Goal: Obtain resource: Download file/media

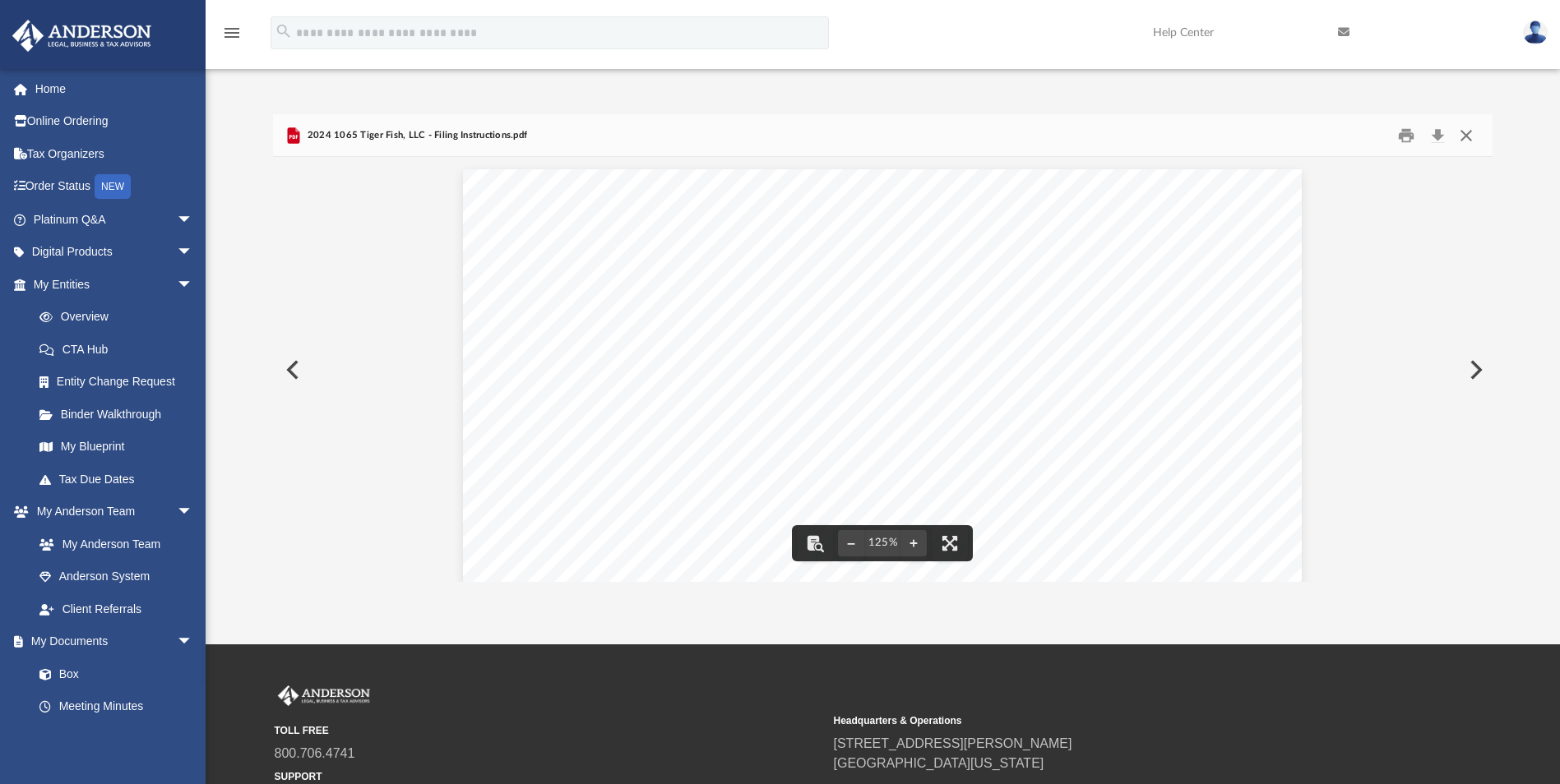
click at [1463, 133] on button "Close" at bounding box center [1466, 135] width 30 height 25
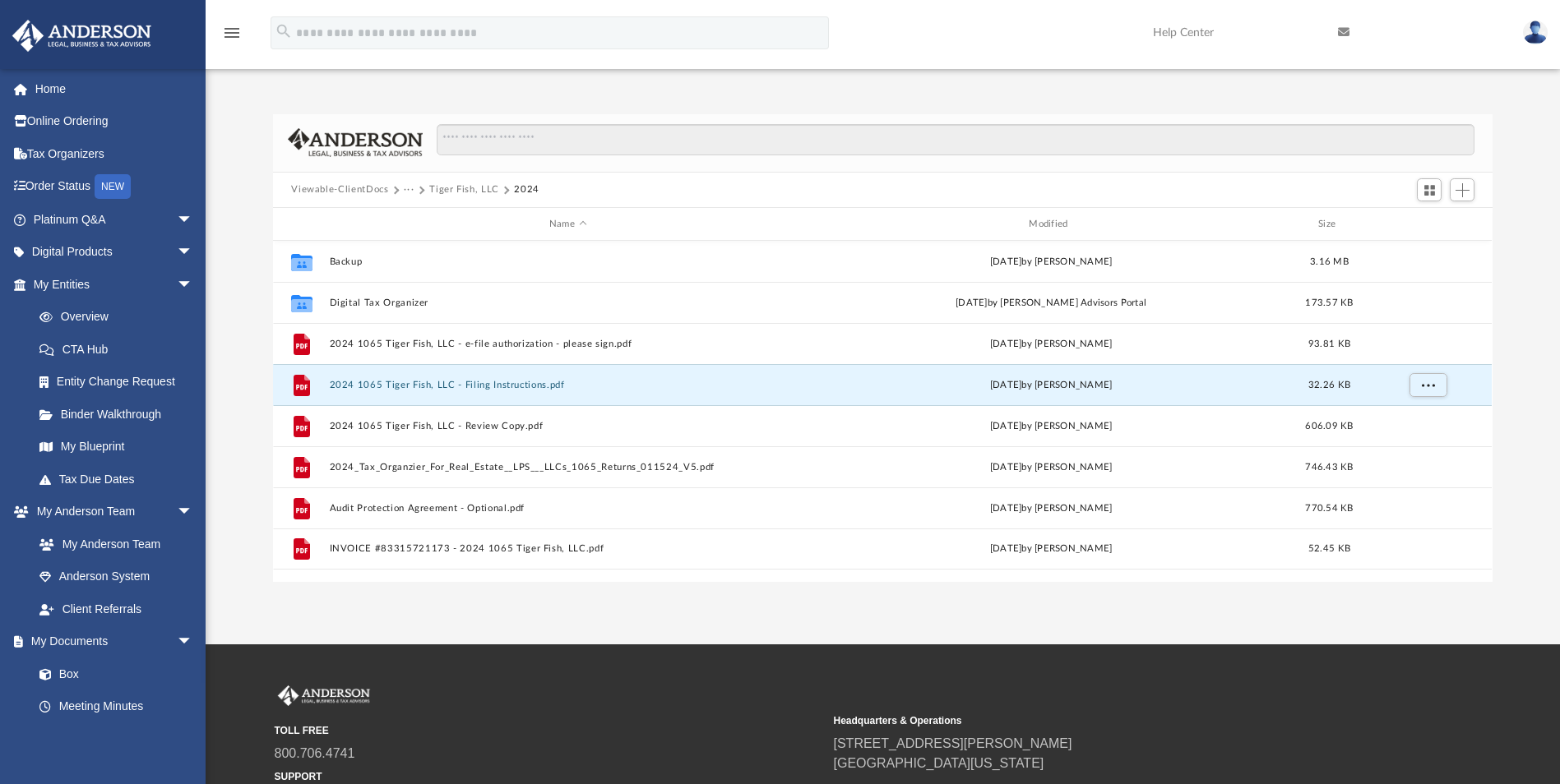
click at [467, 187] on button "Tiger Fish, LLC" at bounding box center [464, 189] width 70 height 14
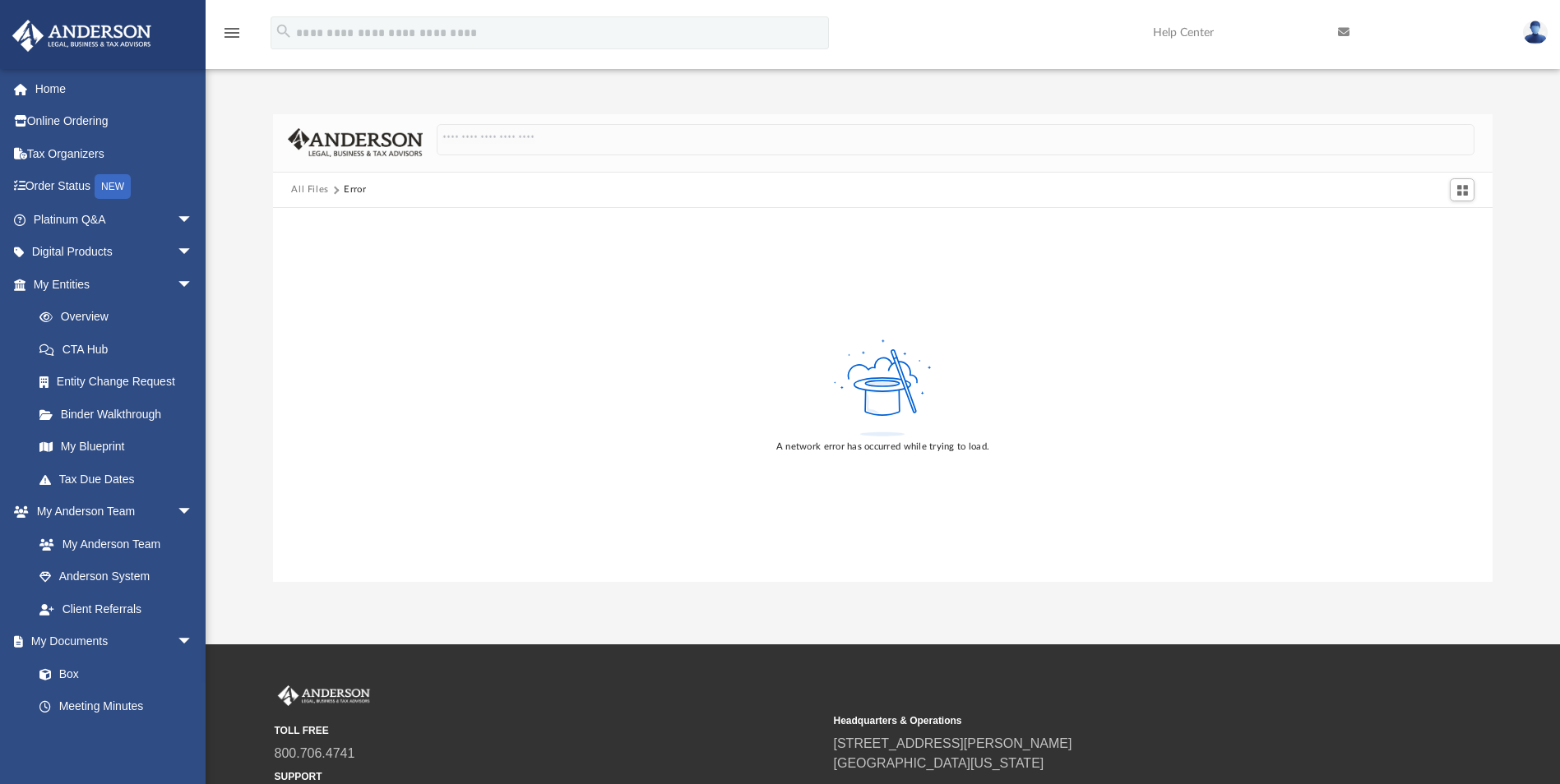
click at [1532, 29] on img at bounding box center [1535, 32] width 24 height 24
drag, startPoint x: 1209, startPoint y: 146, endPoint x: 1233, endPoint y: 133, distance: 27.3
click at [1208, 146] on link "Logout" at bounding box center [1267, 144] width 164 height 34
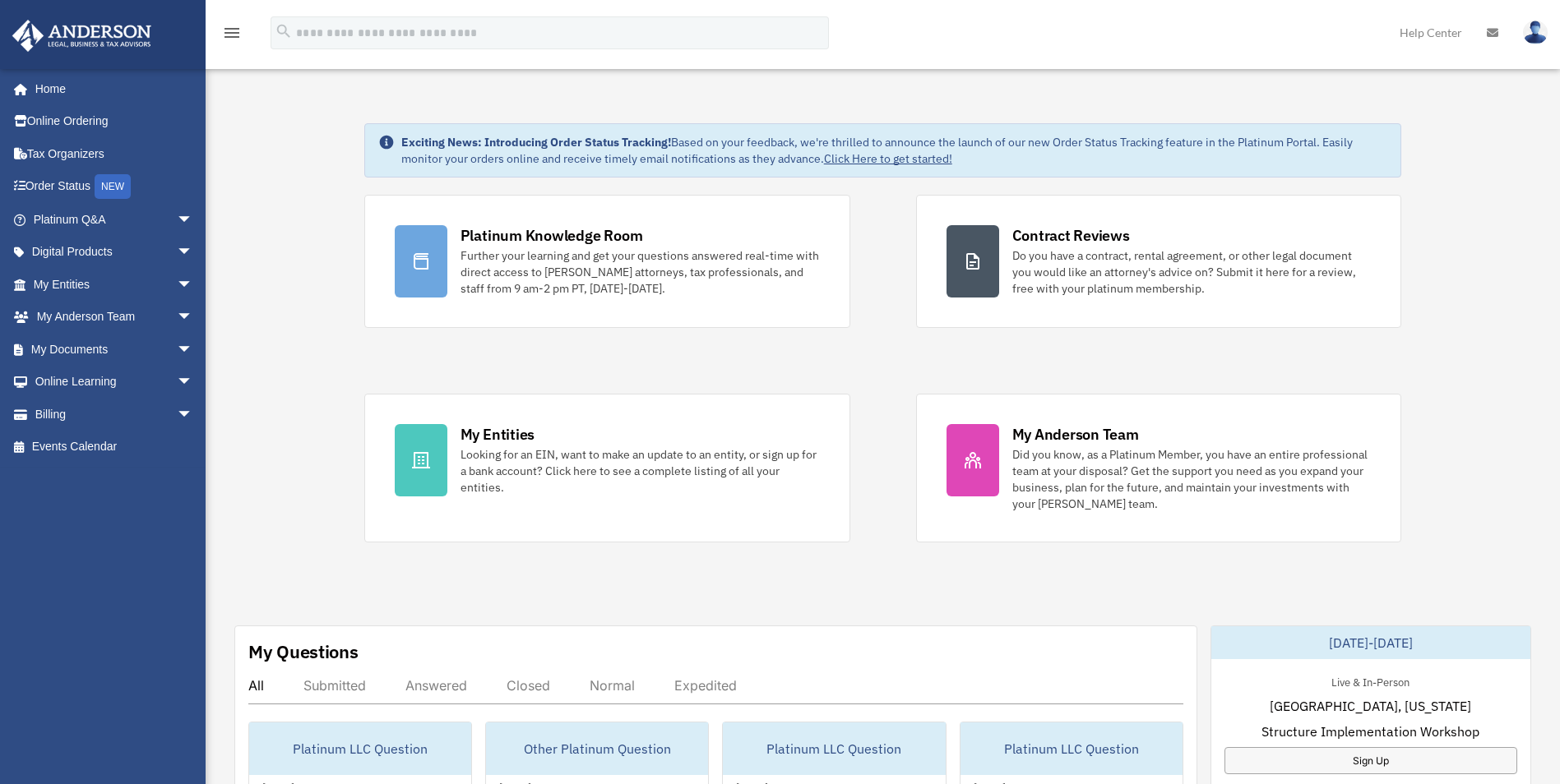
click at [61, 353] on link "My Documents arrow_drop_down" at bounding box center [115, 349] width 206 height 33
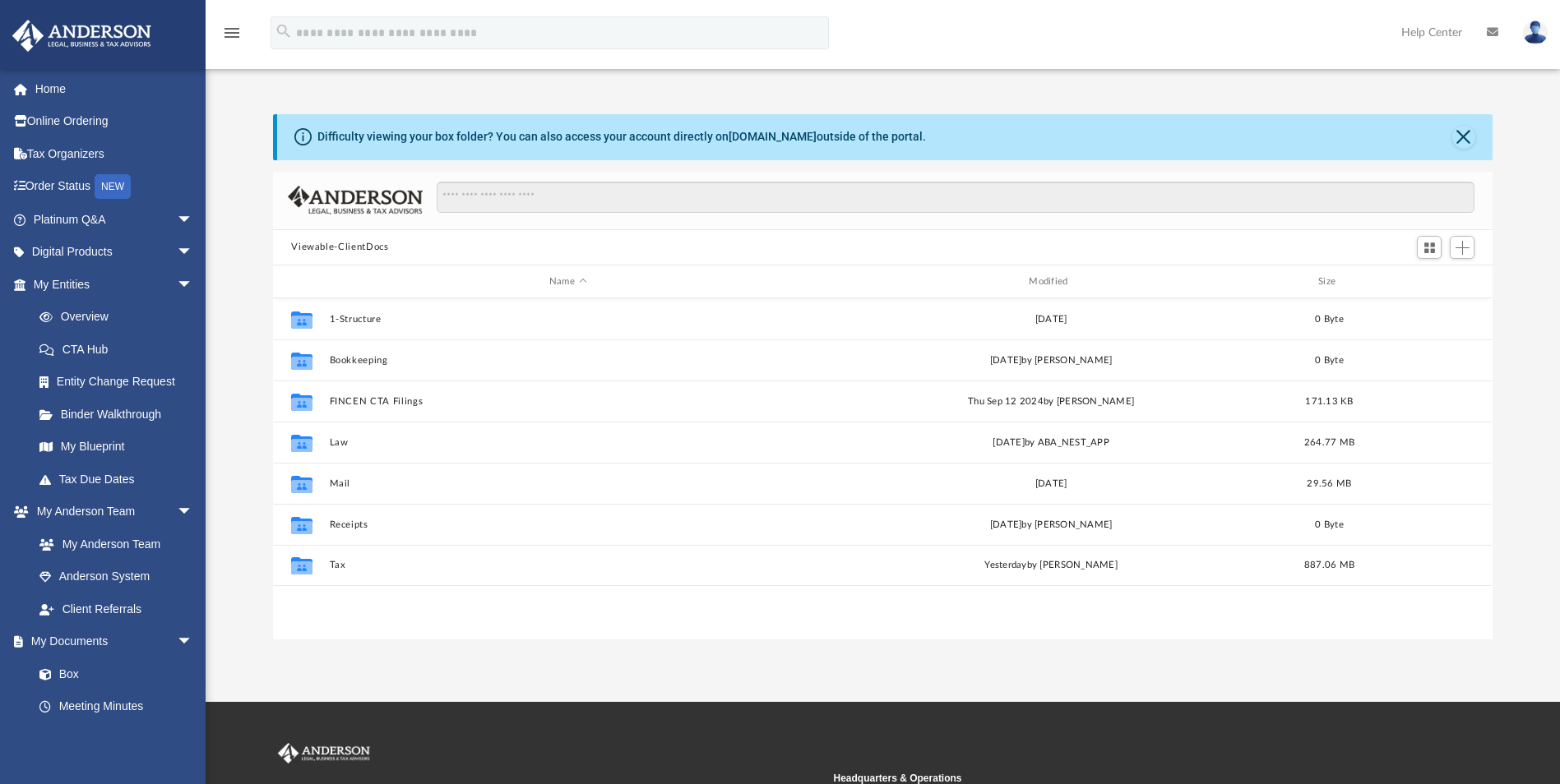
scroll to position [362, 1207]
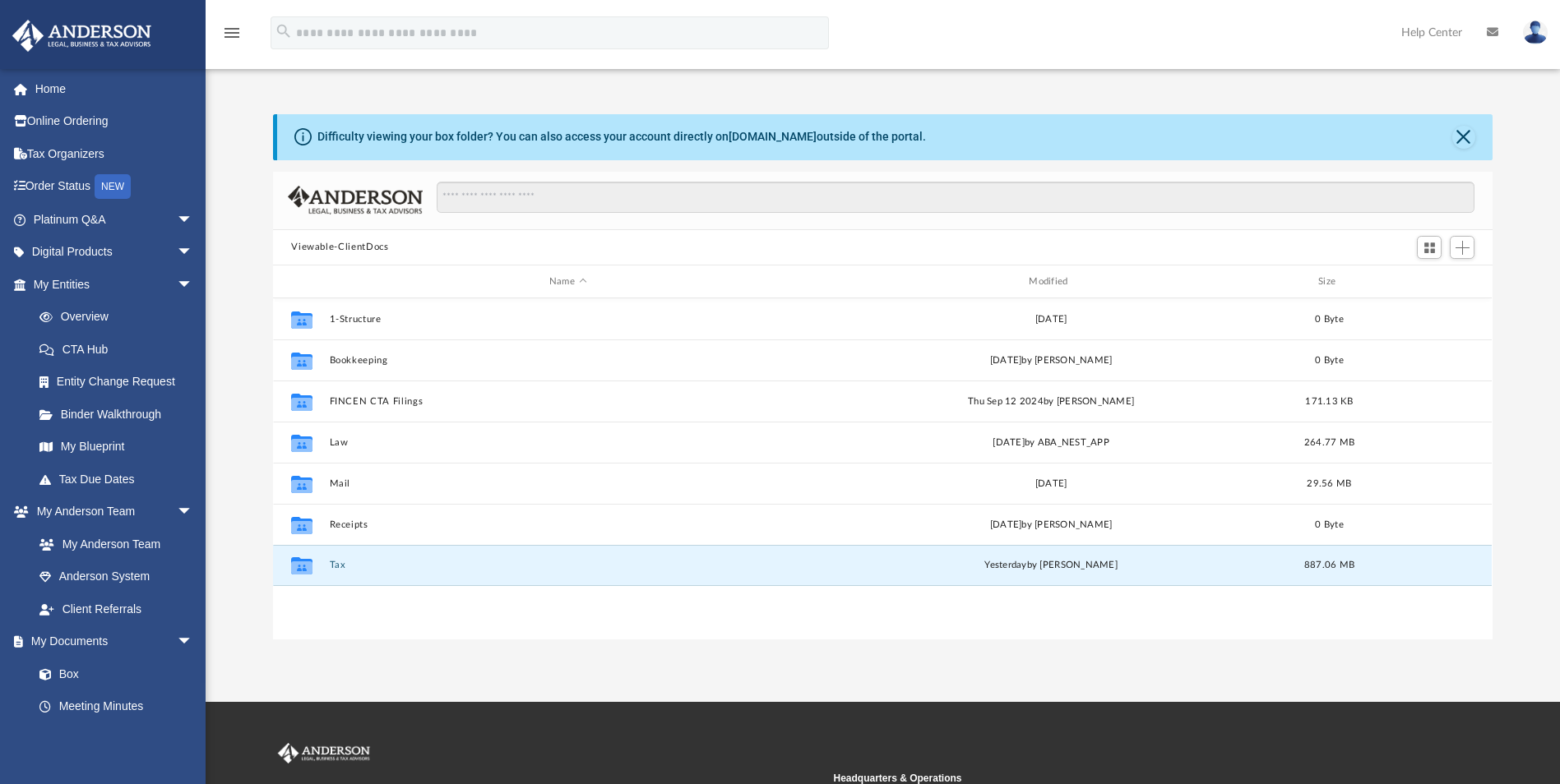
click at [332, 568] on button "Tax" at bounding box center [567, 566] width 476 height 11
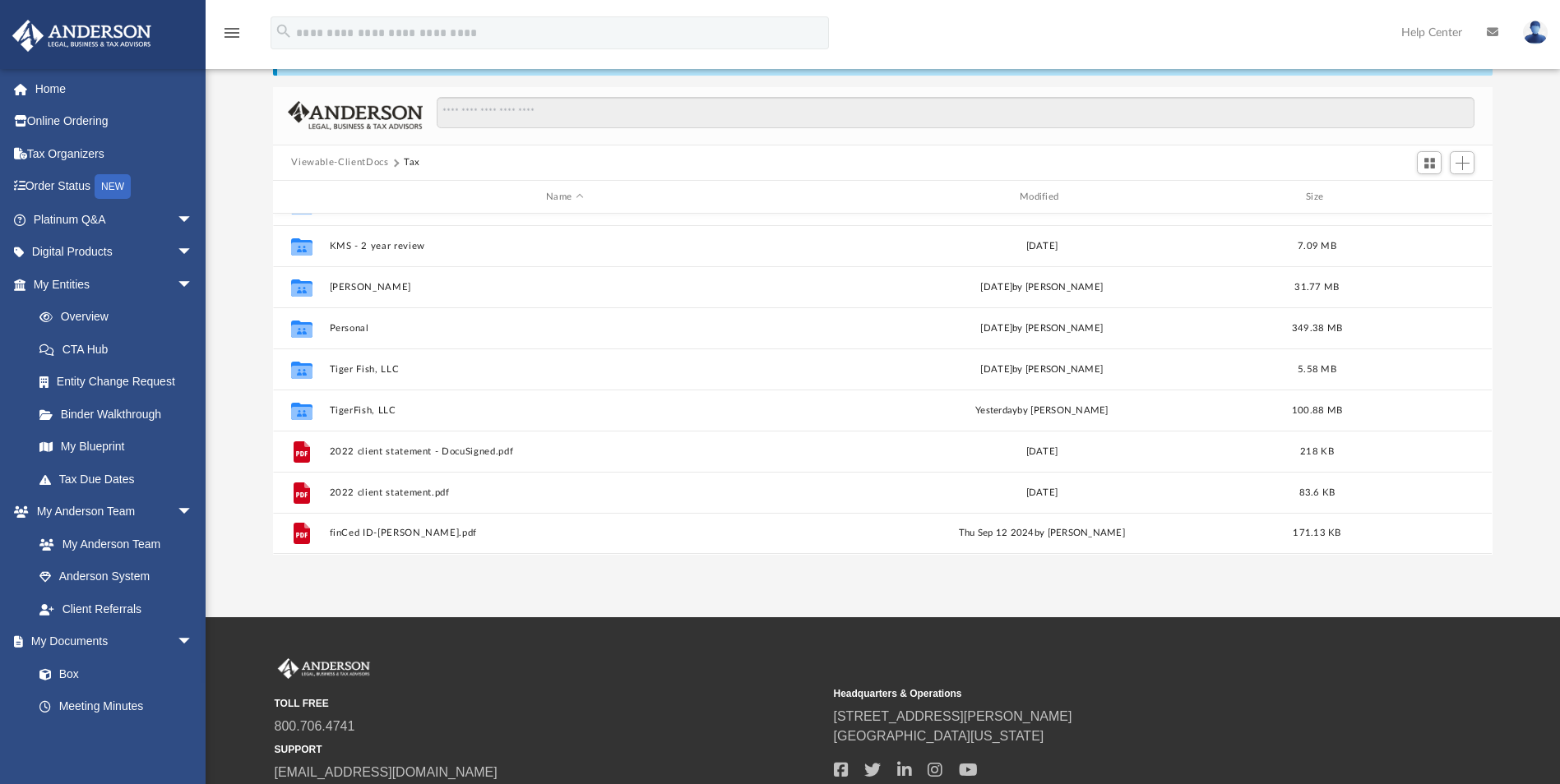
scroll to position [211, 0]
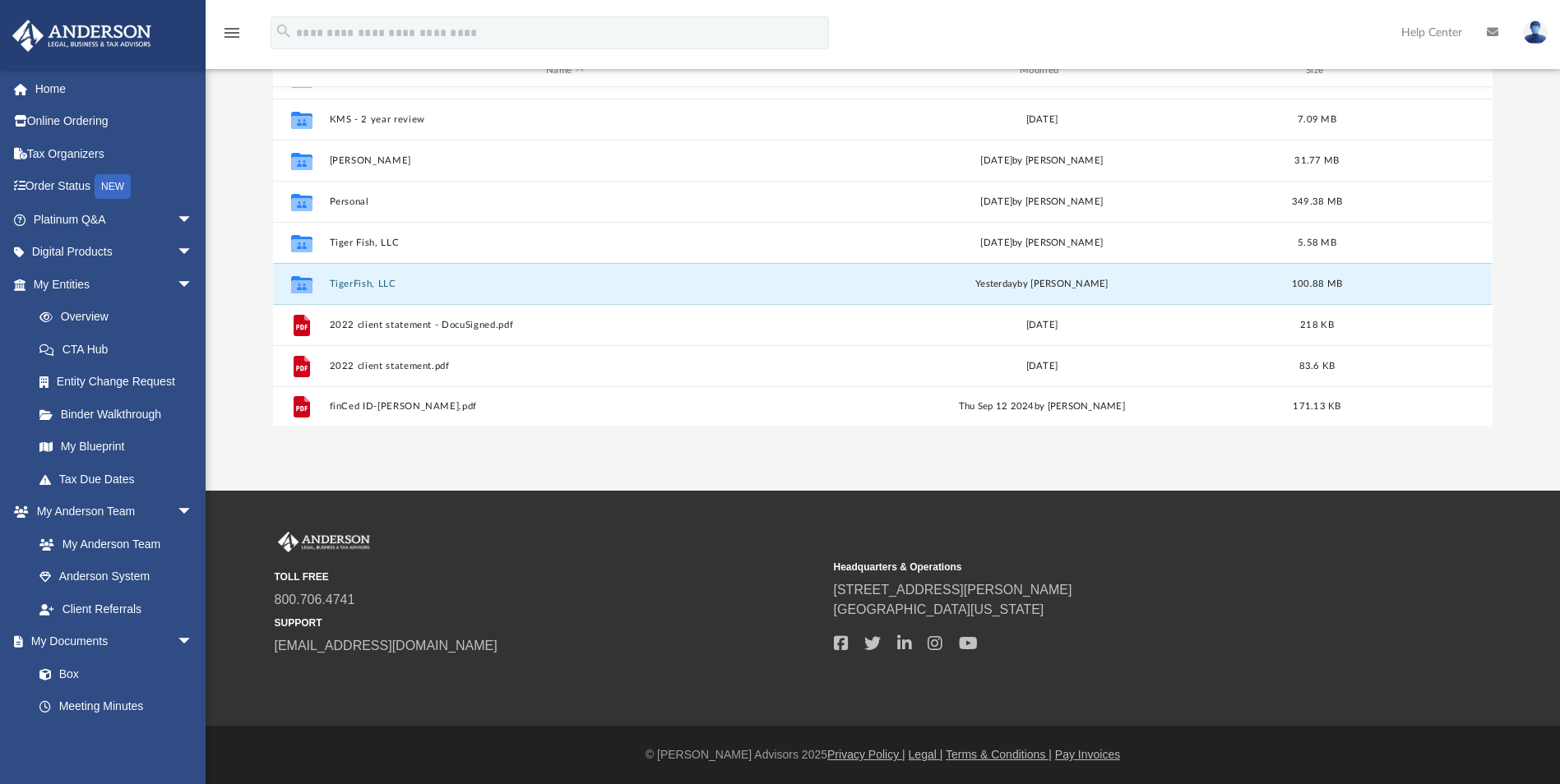
click at [370, 281] on button "TigerFish, LLC" at bounding box center [565, 284] width 470 height 11
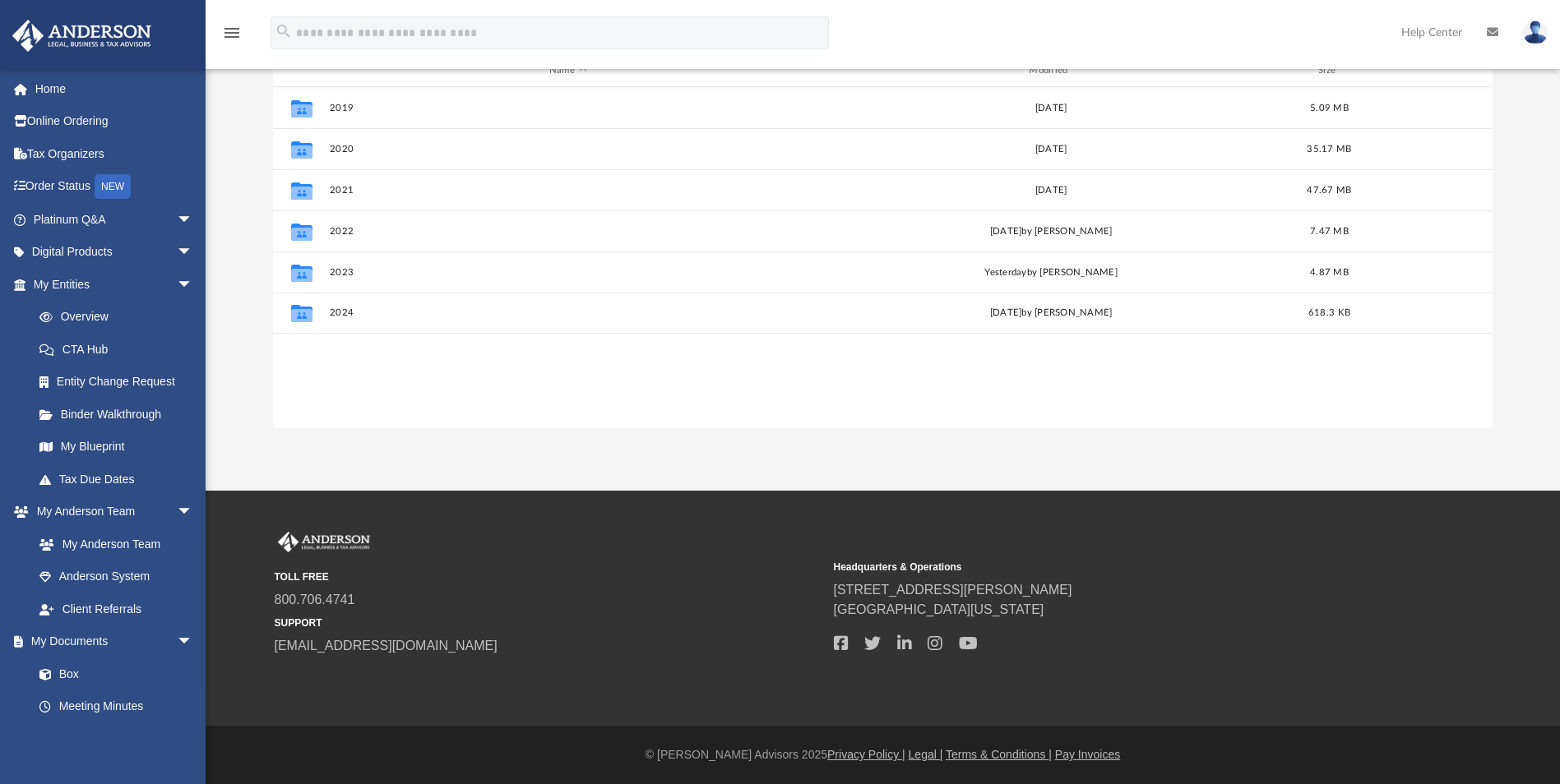
scroll to position [0, 0]
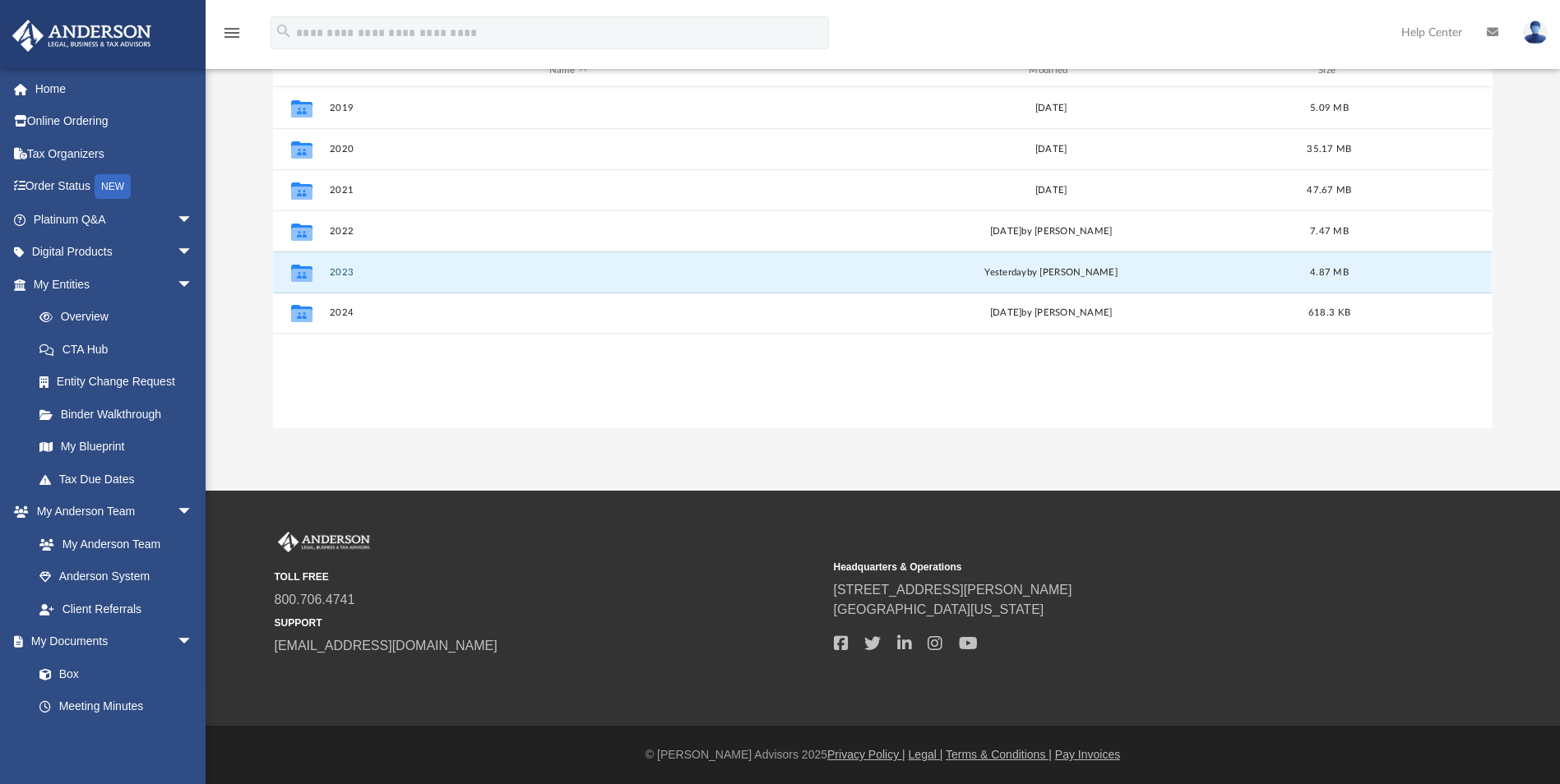
click at [339, 270] on button "2023" at bounding box center [567, 273] width 476 height 11
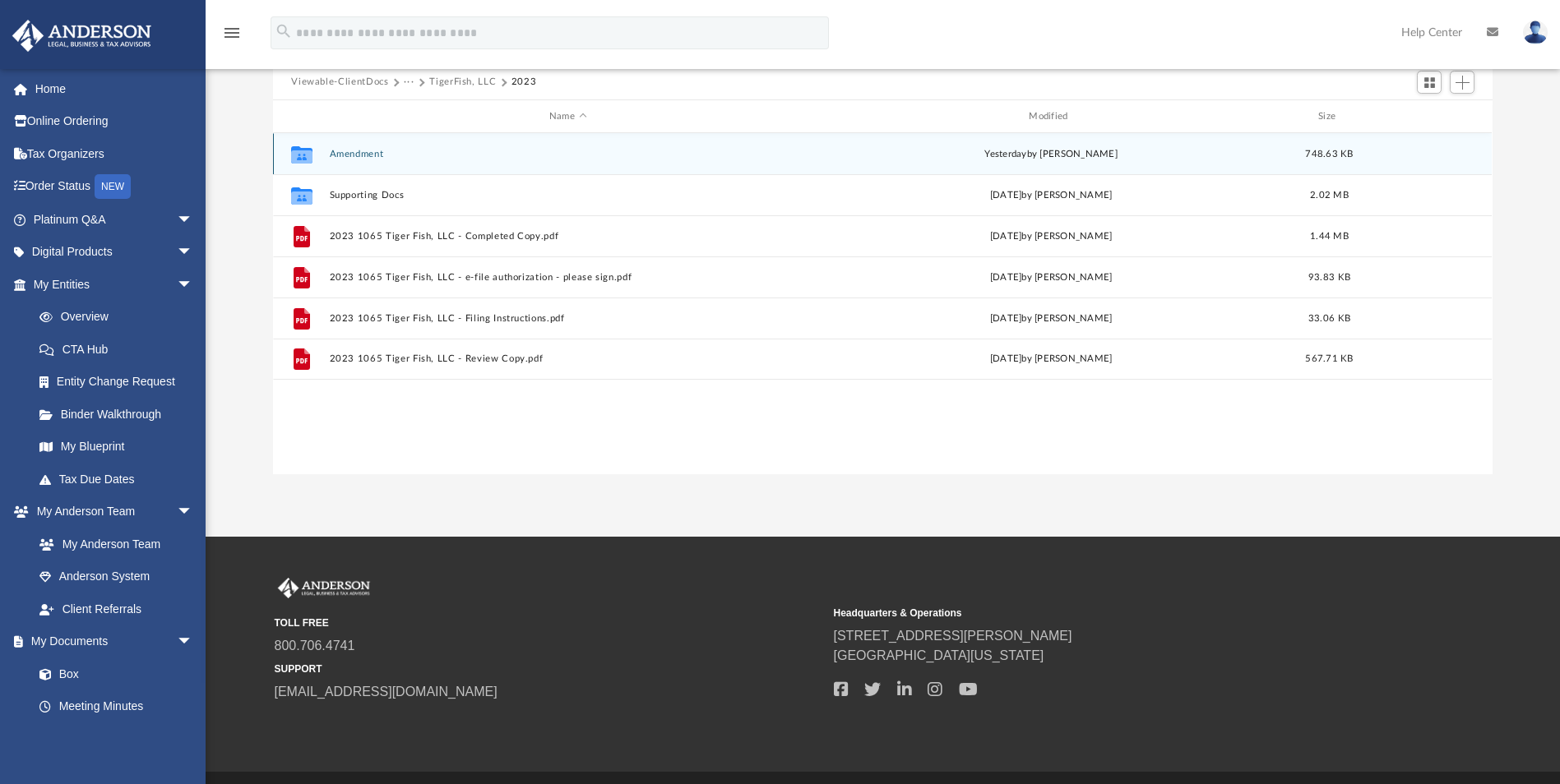
scroll to position [129, 0]
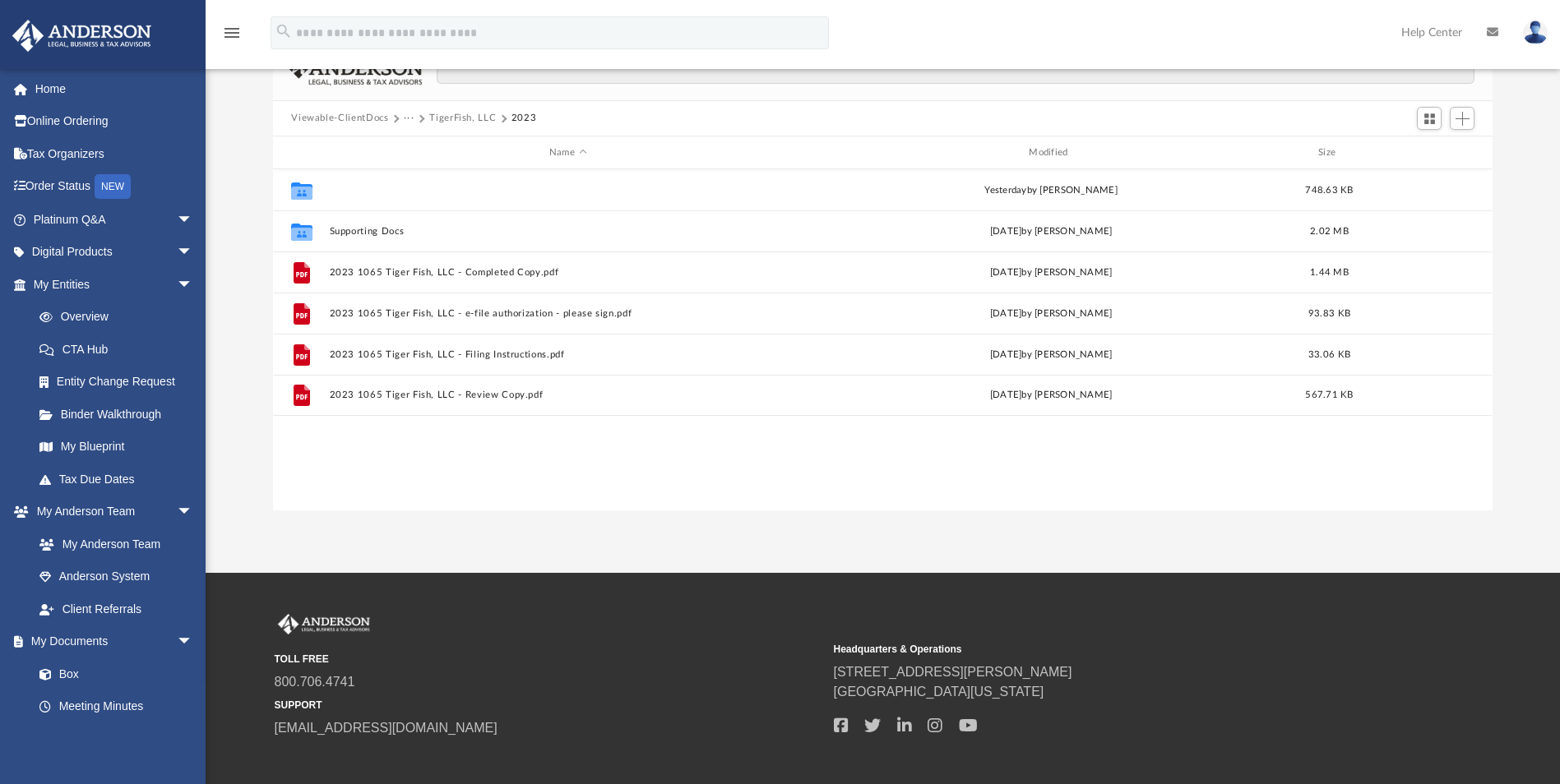
click at [373, 191] on button "Amendment" at bounding box center [567, 190] width 476 height 11
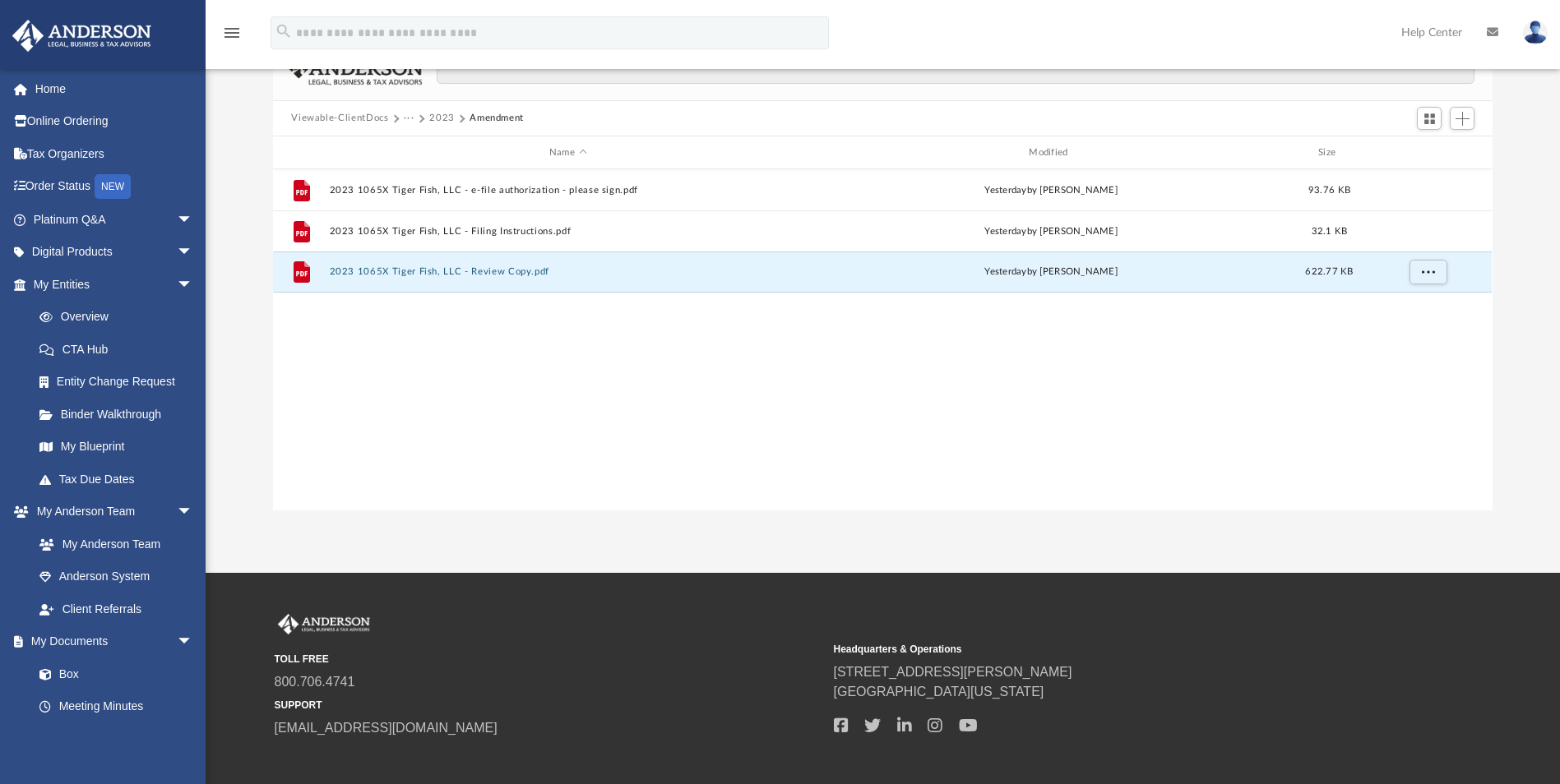
click at [494, 272] on button "2023 1065X Tiger Fish, LLC - Review Copy.pdf" at bounding box center [567, 273] width 476 height 11
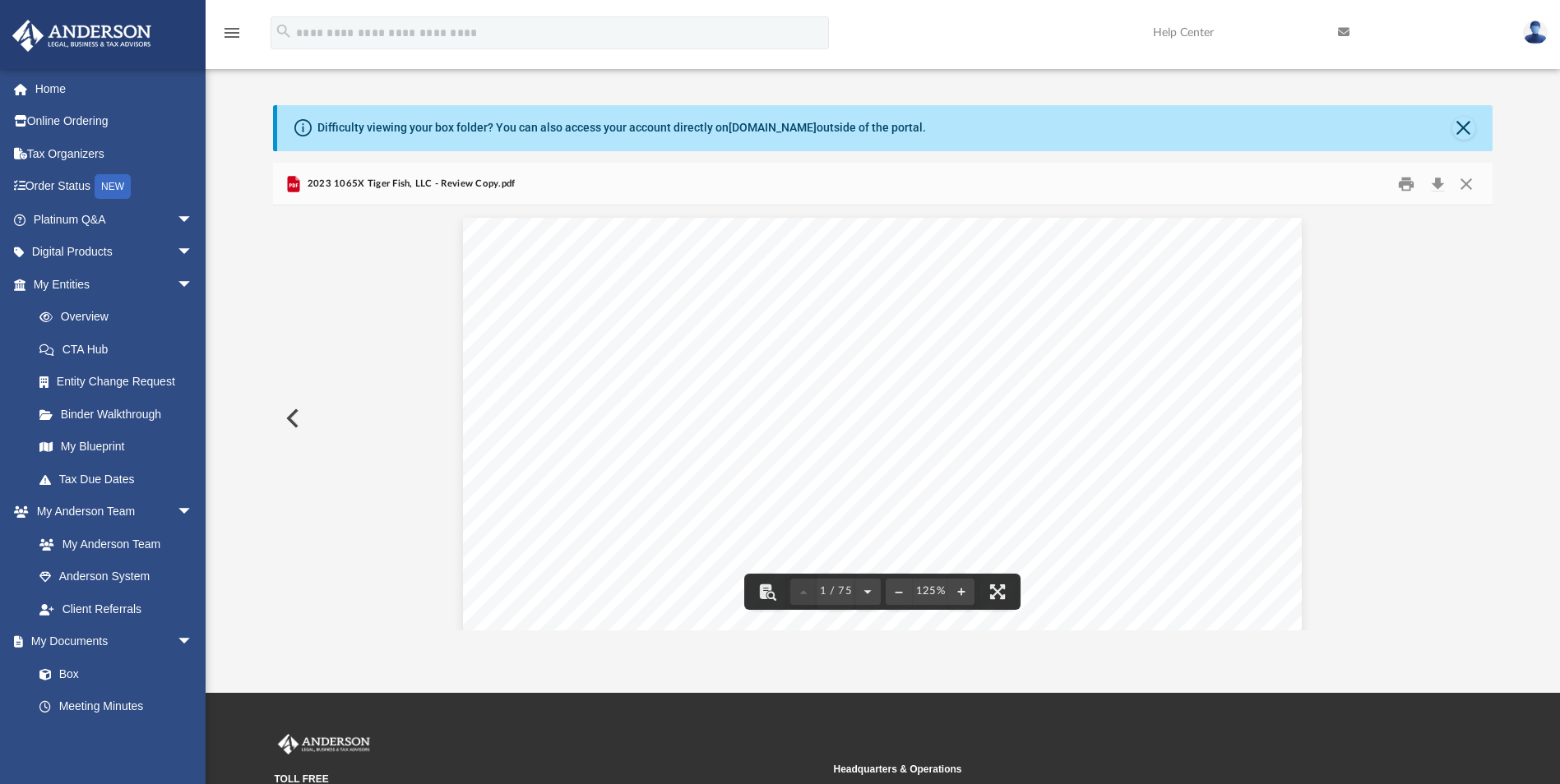
scroll to position [0, 0]
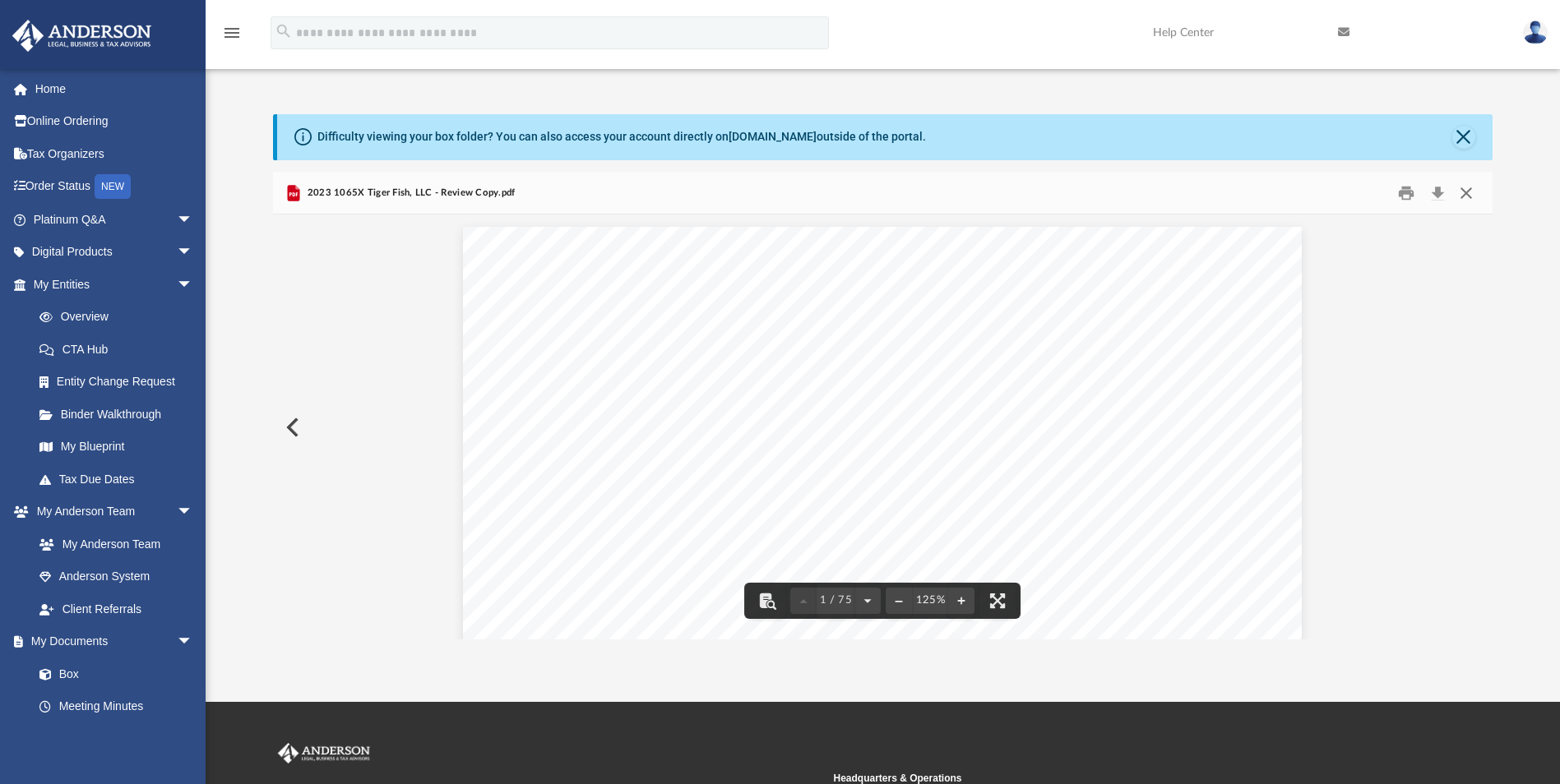
click at [1466, 188] on button "Close" at bounding box center [1466, 193] width 30 height 25
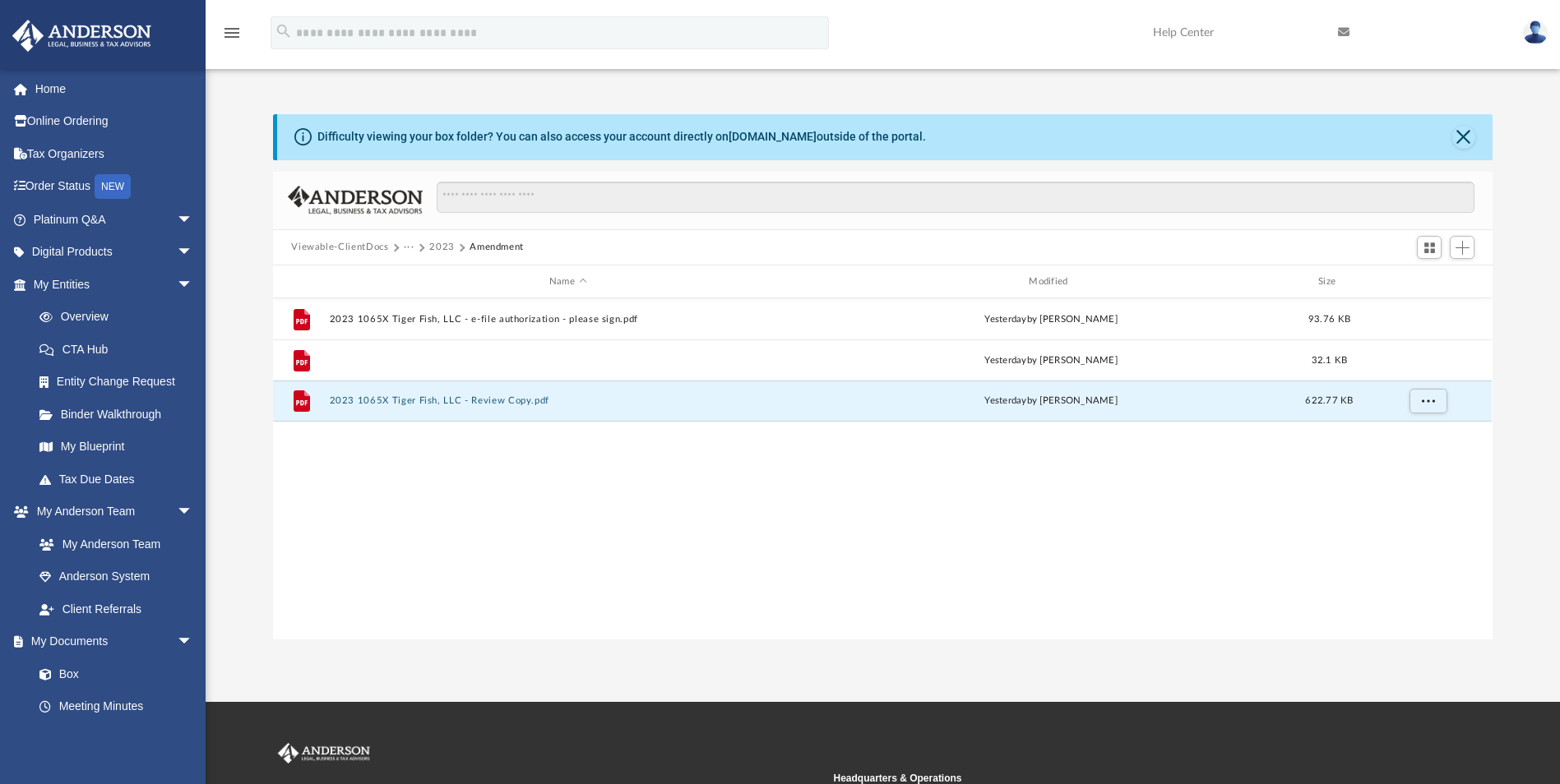
click at [545, 363] on button "2023 1065X Tiger Fish, LLC - Filing Instructions.pdf" at bounding box center [567, 361] width 476 height 11
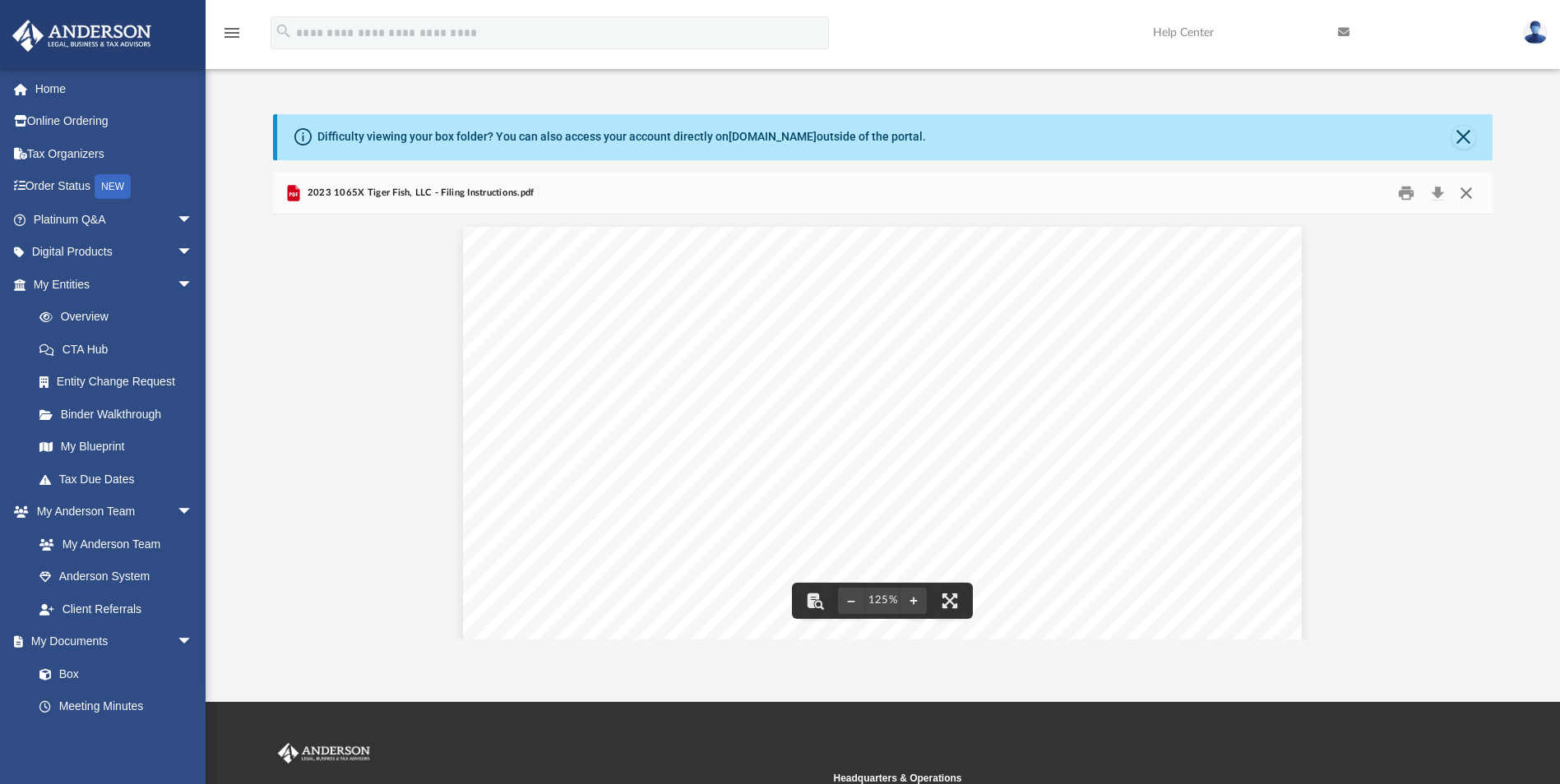
drag, startPoint x: 1466, startPoint y: 190, endPoint x: 1460, endPoint y: 182, distance: 10.0
click at [1466, 189] on button "Close" at bounding box center [1466, 193] width 30 height 25
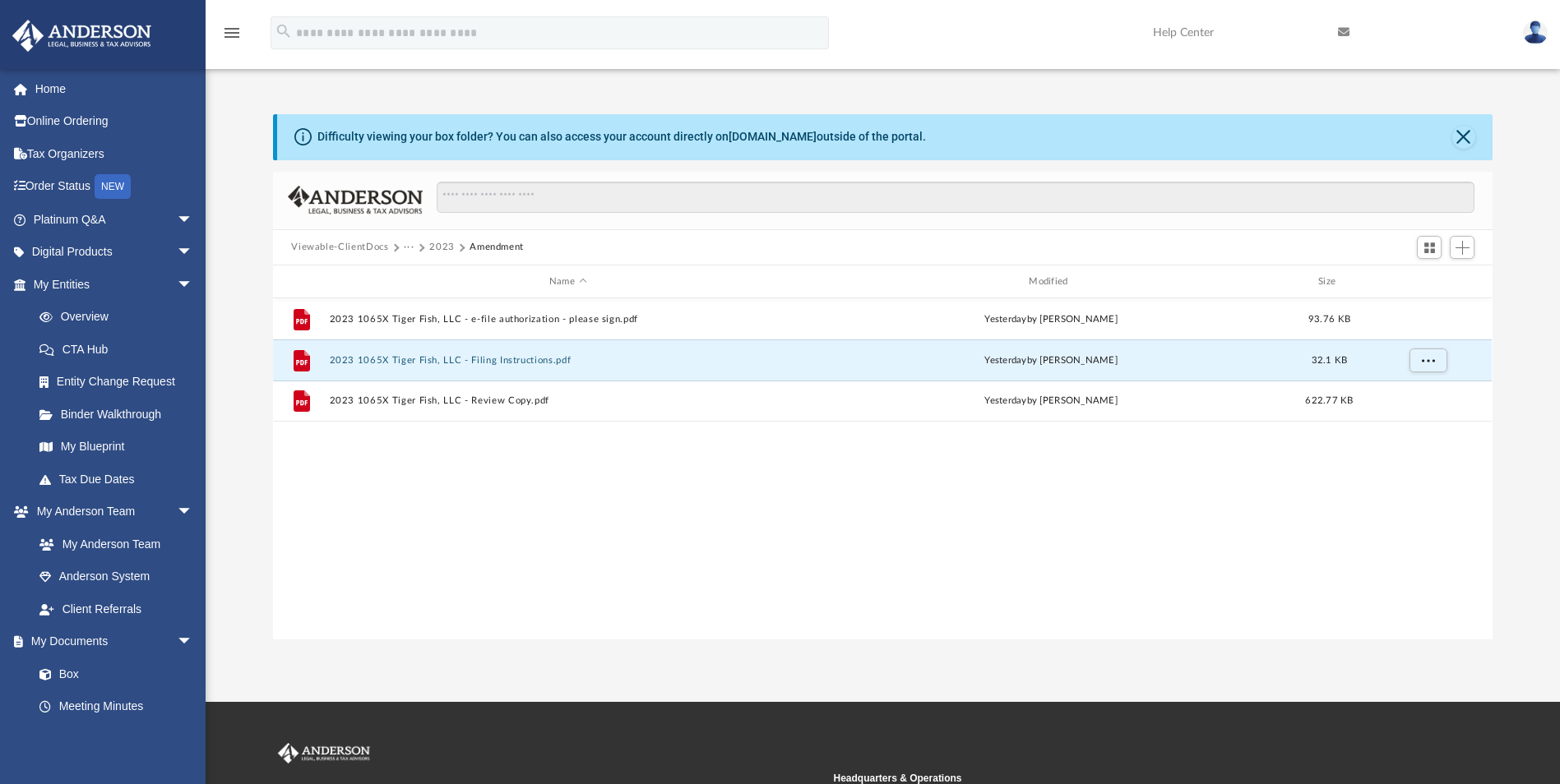
click at [404, 248] on button "···" at bounding box center [409, 248] width 11 height 14
click at [431, 301] on li "TigerFish, LLC" at bounding box center [444, 301] width 64 height 17
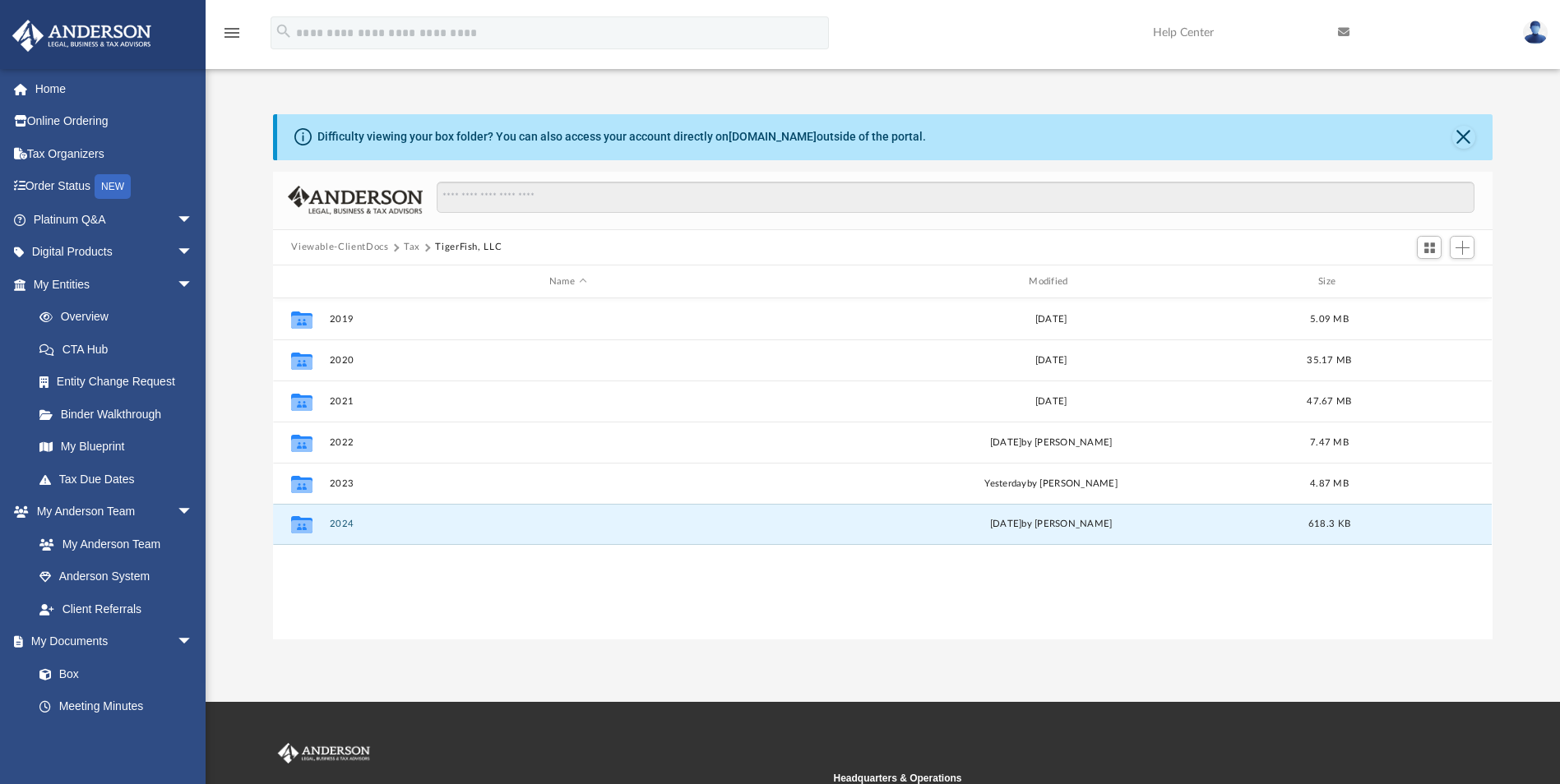
click at [348, 519] on button "2024" at bounding box center [567, 525] width 476 height 11
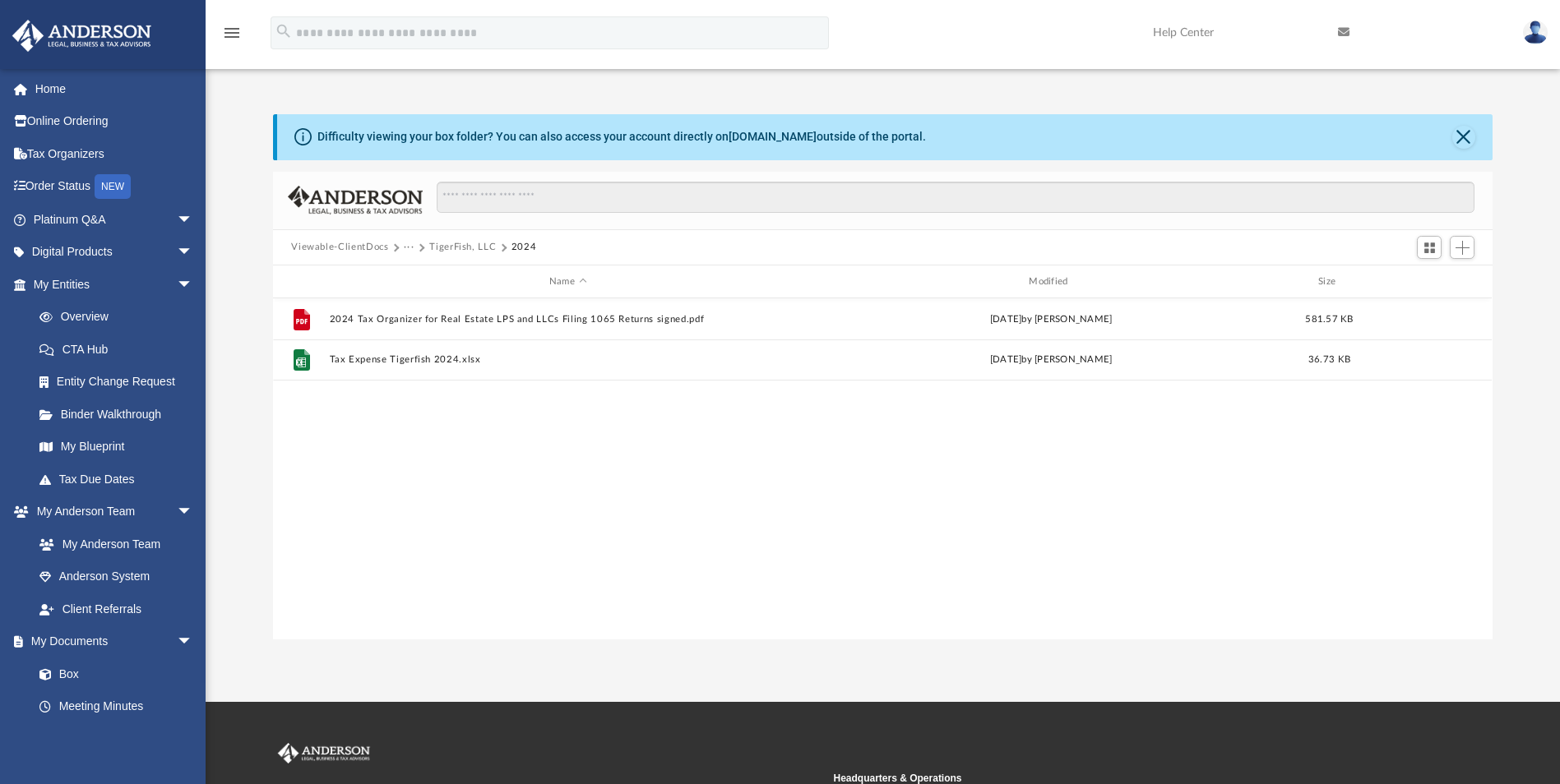
click at [457, 240] on button "TigerFish, LLC" at bounding box center [462, 248] width 66 height 14
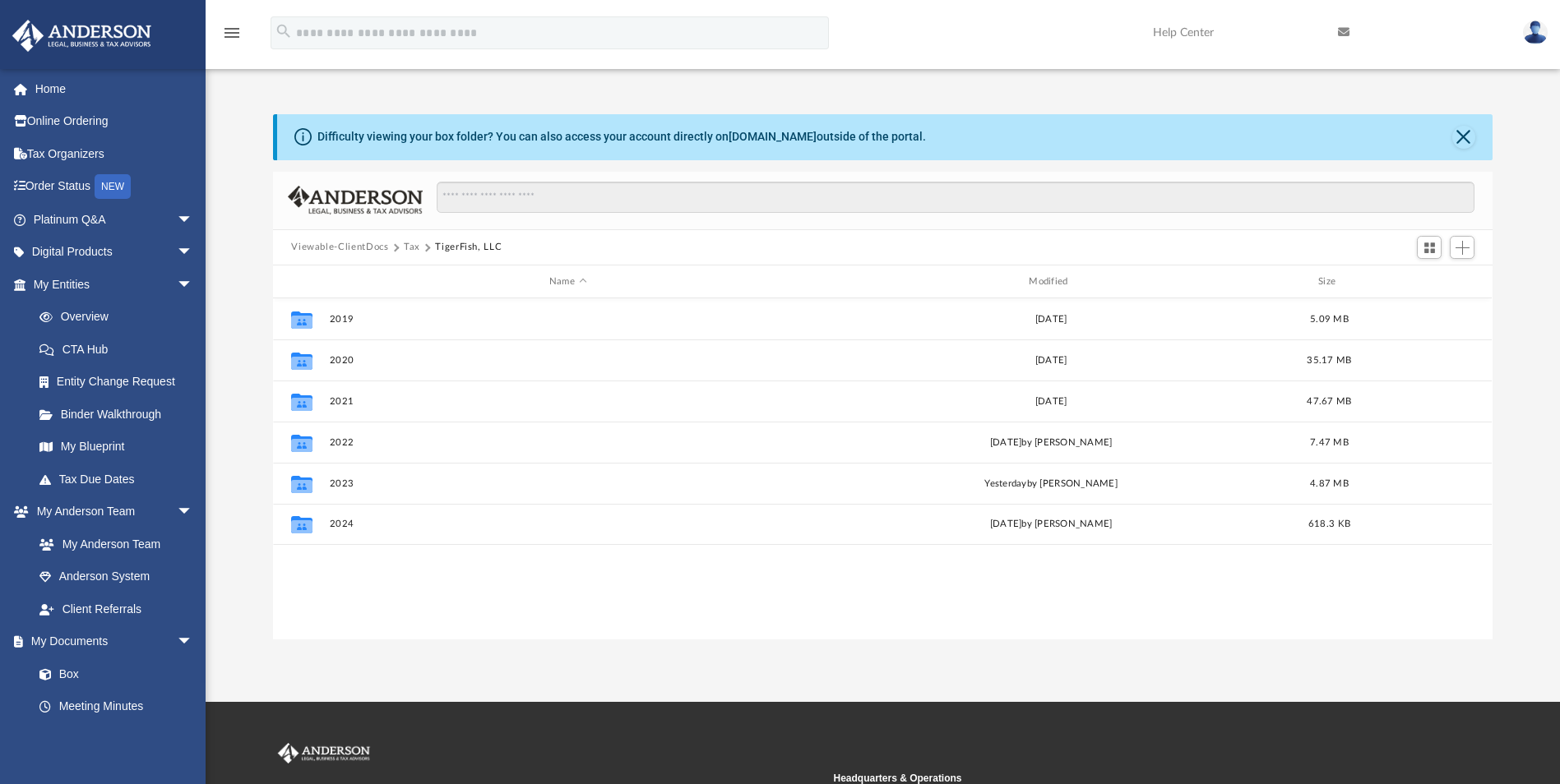
click at [413, 247] on button "Tax" at bounding box center [412, 248] width 16 height 14
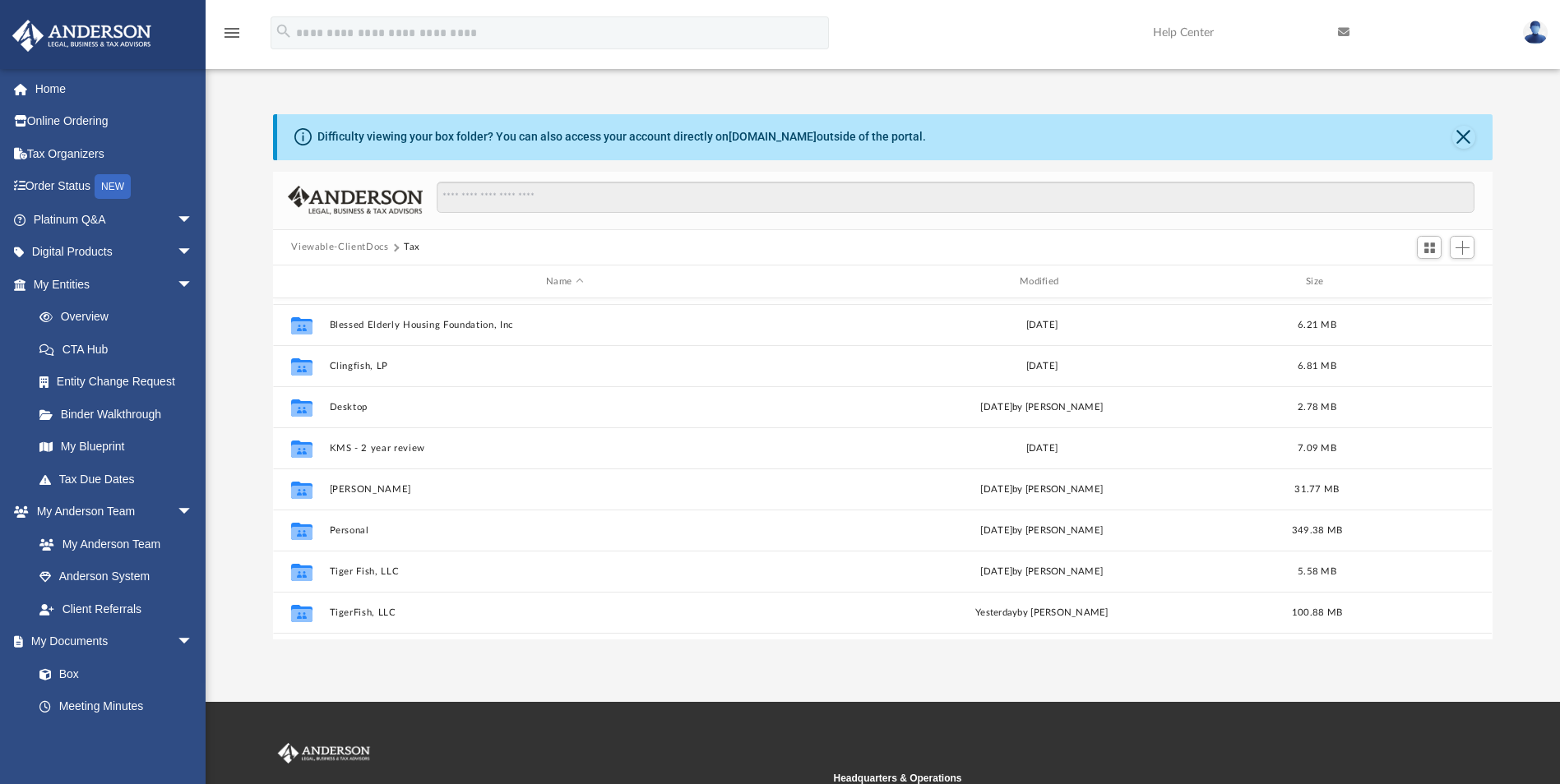
scroll to position [235, 0]
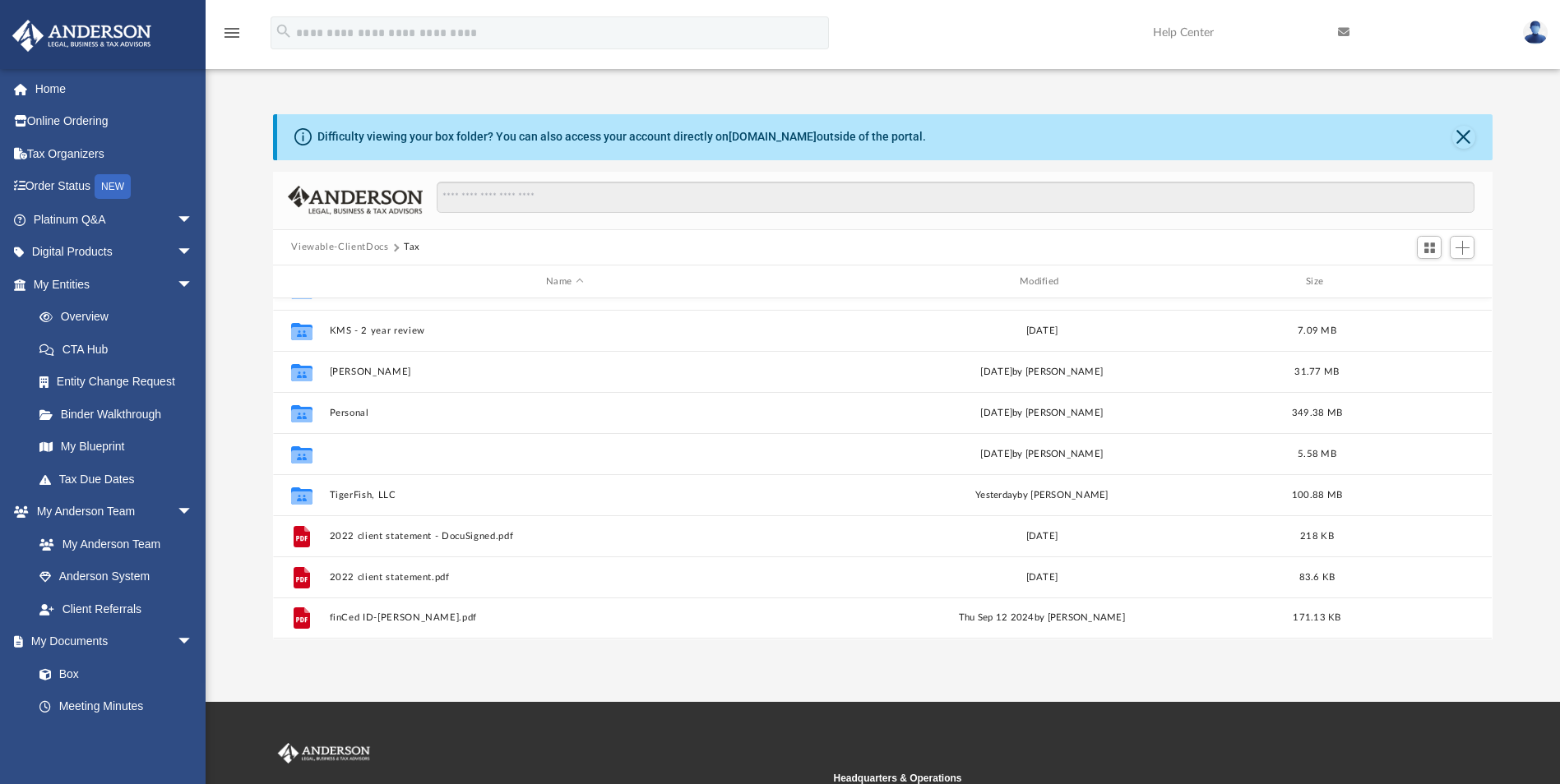
click at [366, 450] on button "Tiger Fish, LLC" at bounding box center [565, 454] width 470 height 11
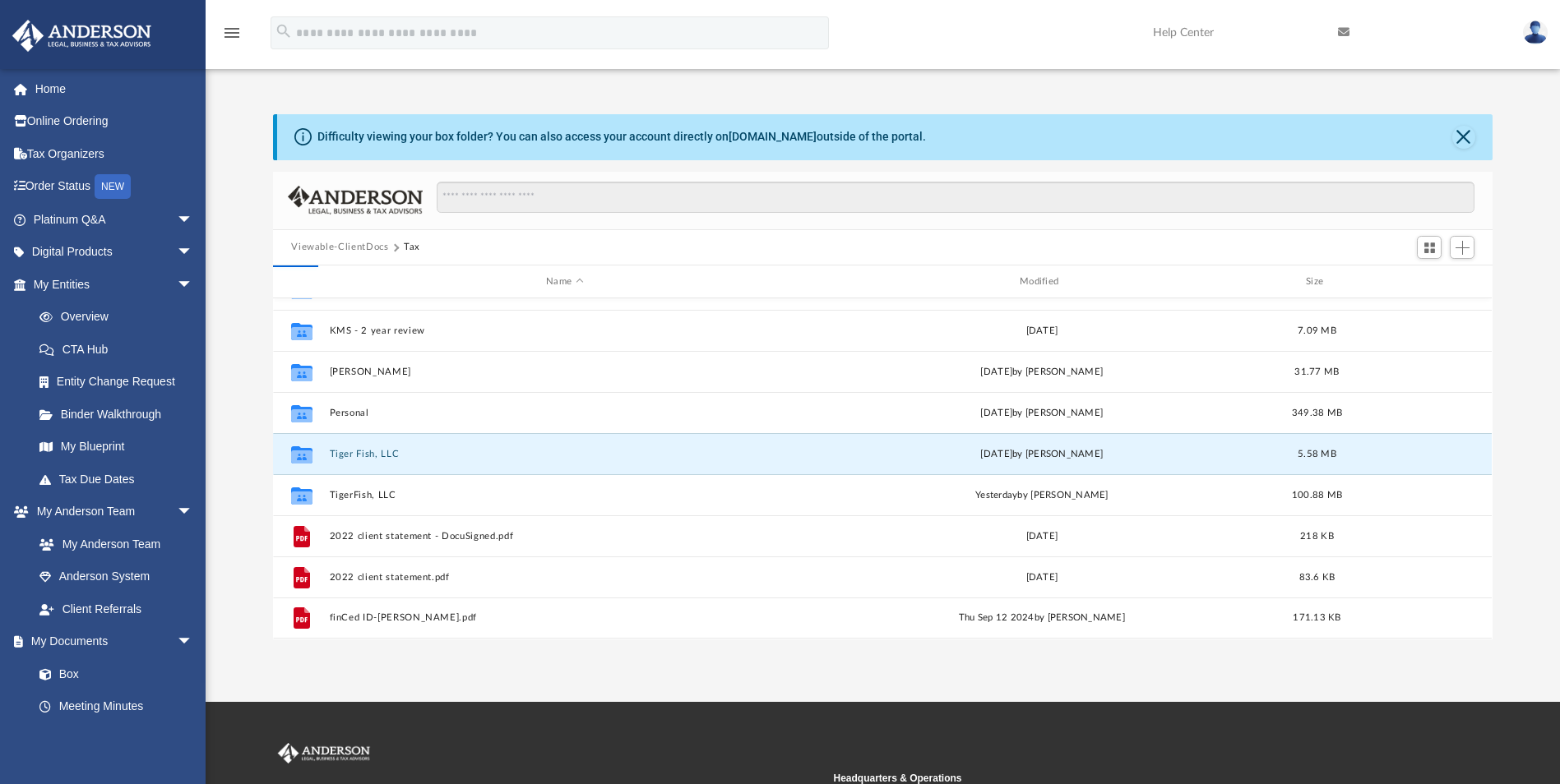
scroll to position [0, 0]
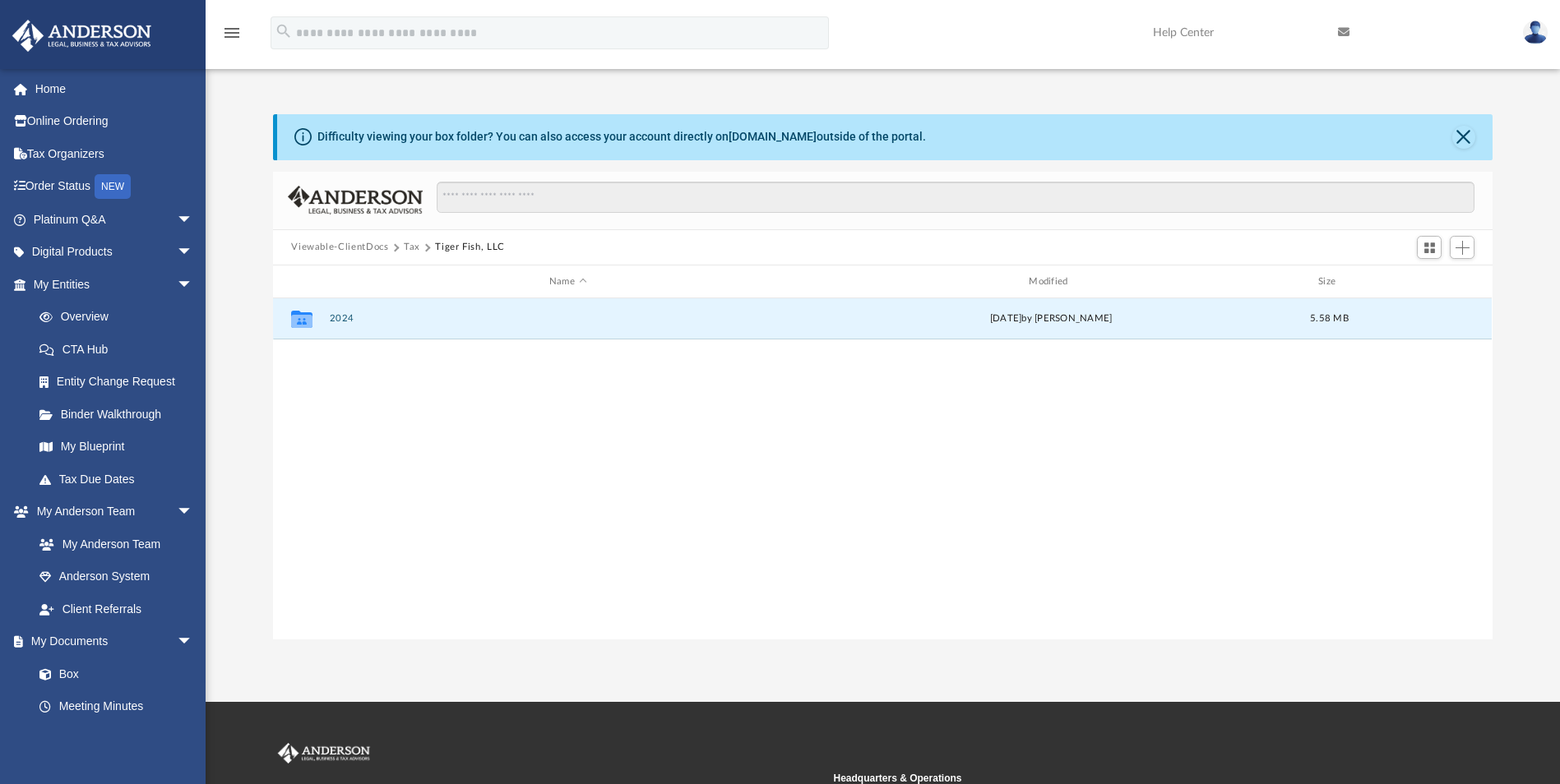
click at [336, 316] on button "2024" at bounding box center [567, 319] width 476 height 11
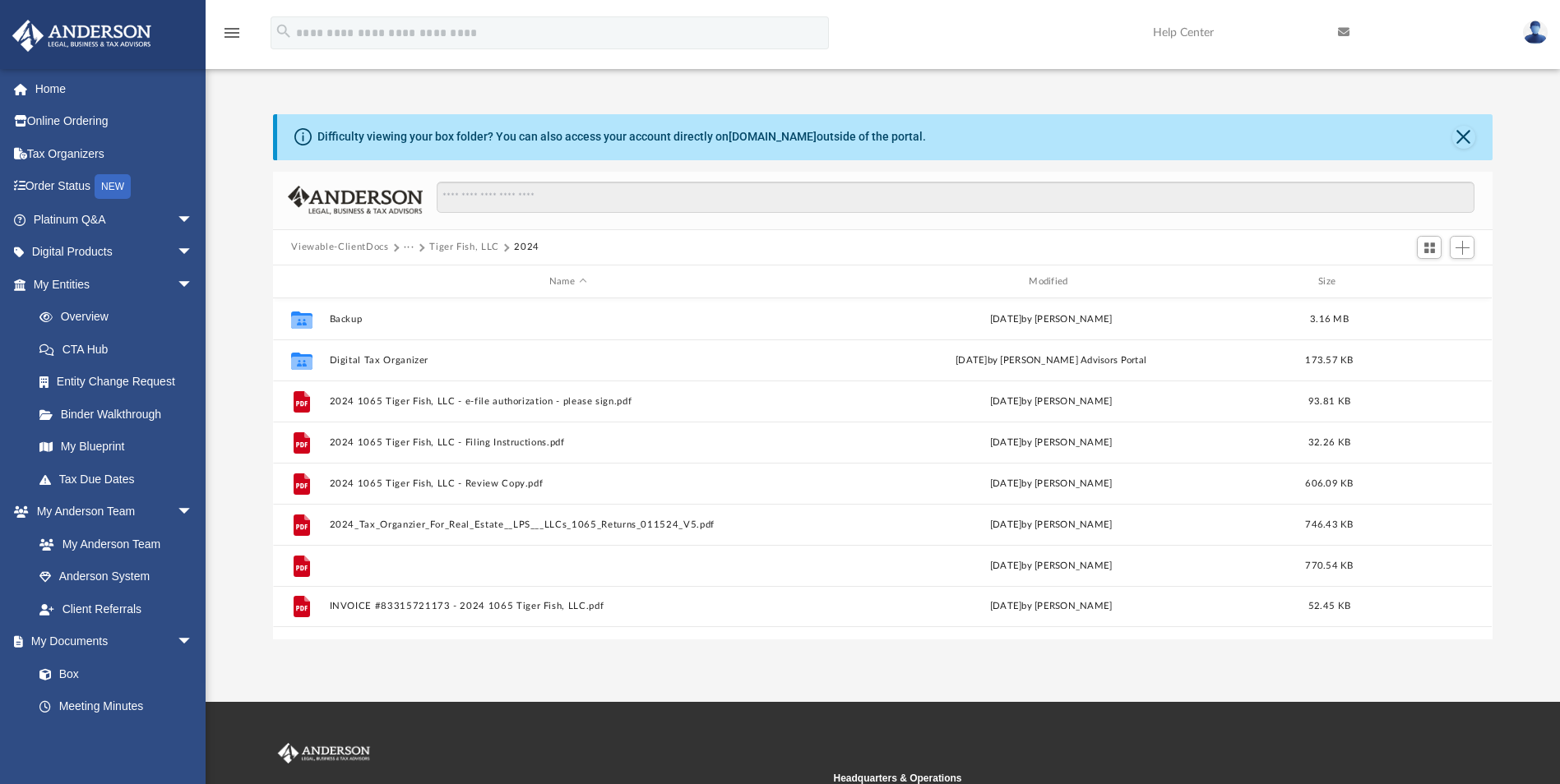
click at [444, 567] on button "Audit Protection Agreement - Optional.pdf" at bounding box center [567, 566] width 476 height 11
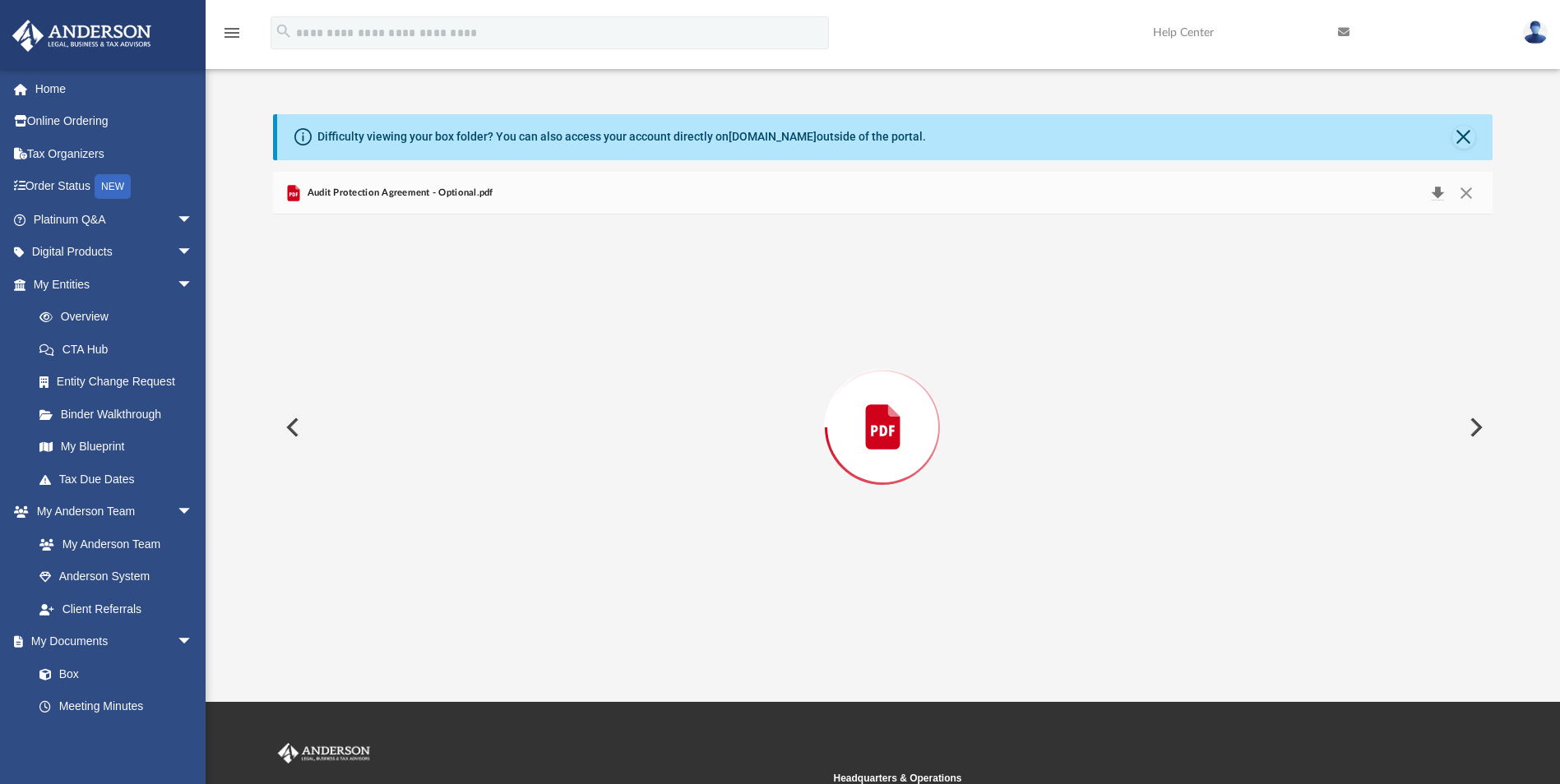
click at [1442, 191] on button "Download" at bounding box center [1437, 193] width 30 height 23
click at [1464, 195] on button "Close" at bounding box center [1466, 193] width 30 height 25
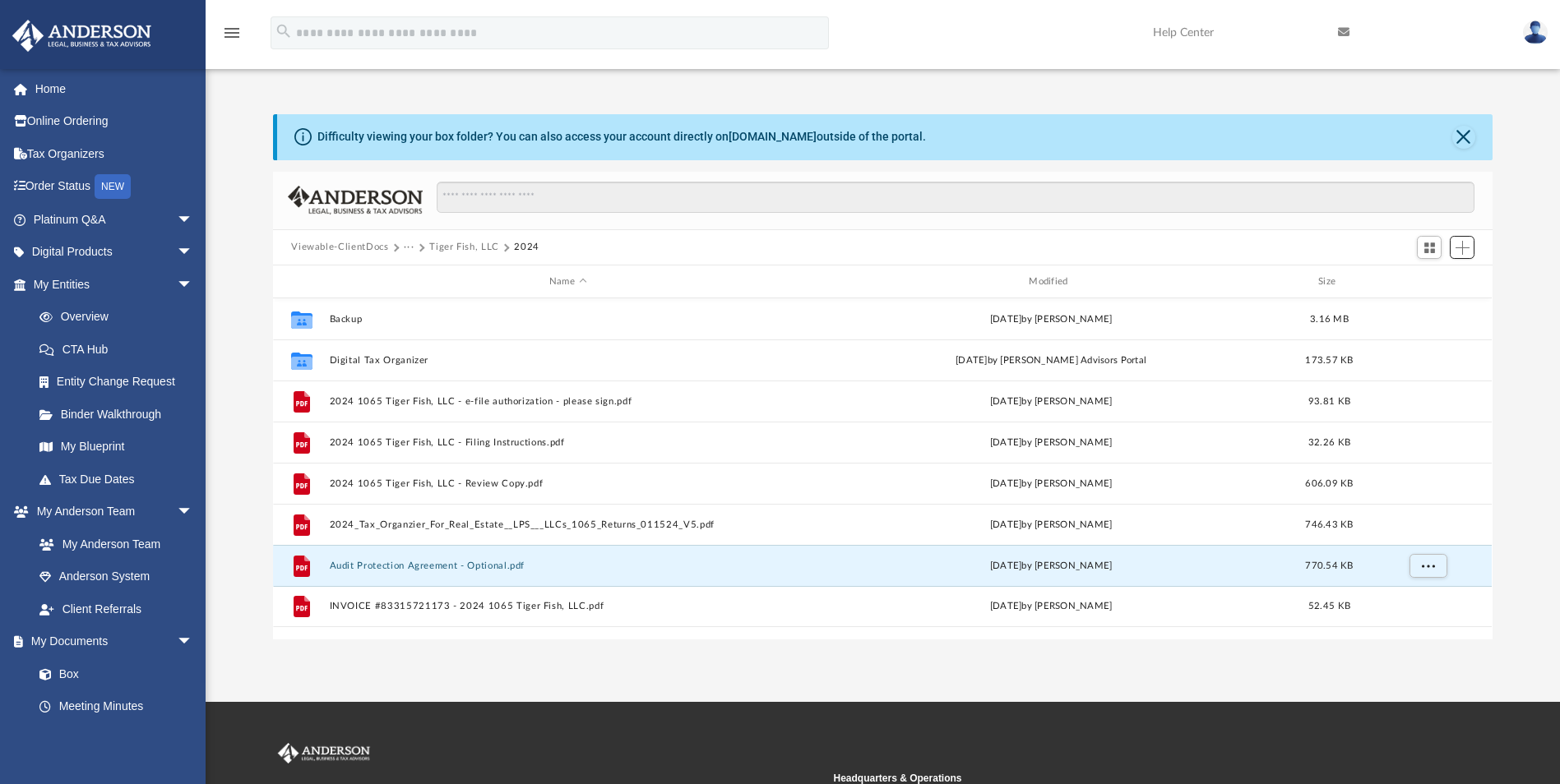
click at [1460, 247] on span "Add" at bounding box center [1463, 248] width 14 height 14
click at [1436, 276] on li "Upload" at bounding box center [1439, 280] width 53 height 17
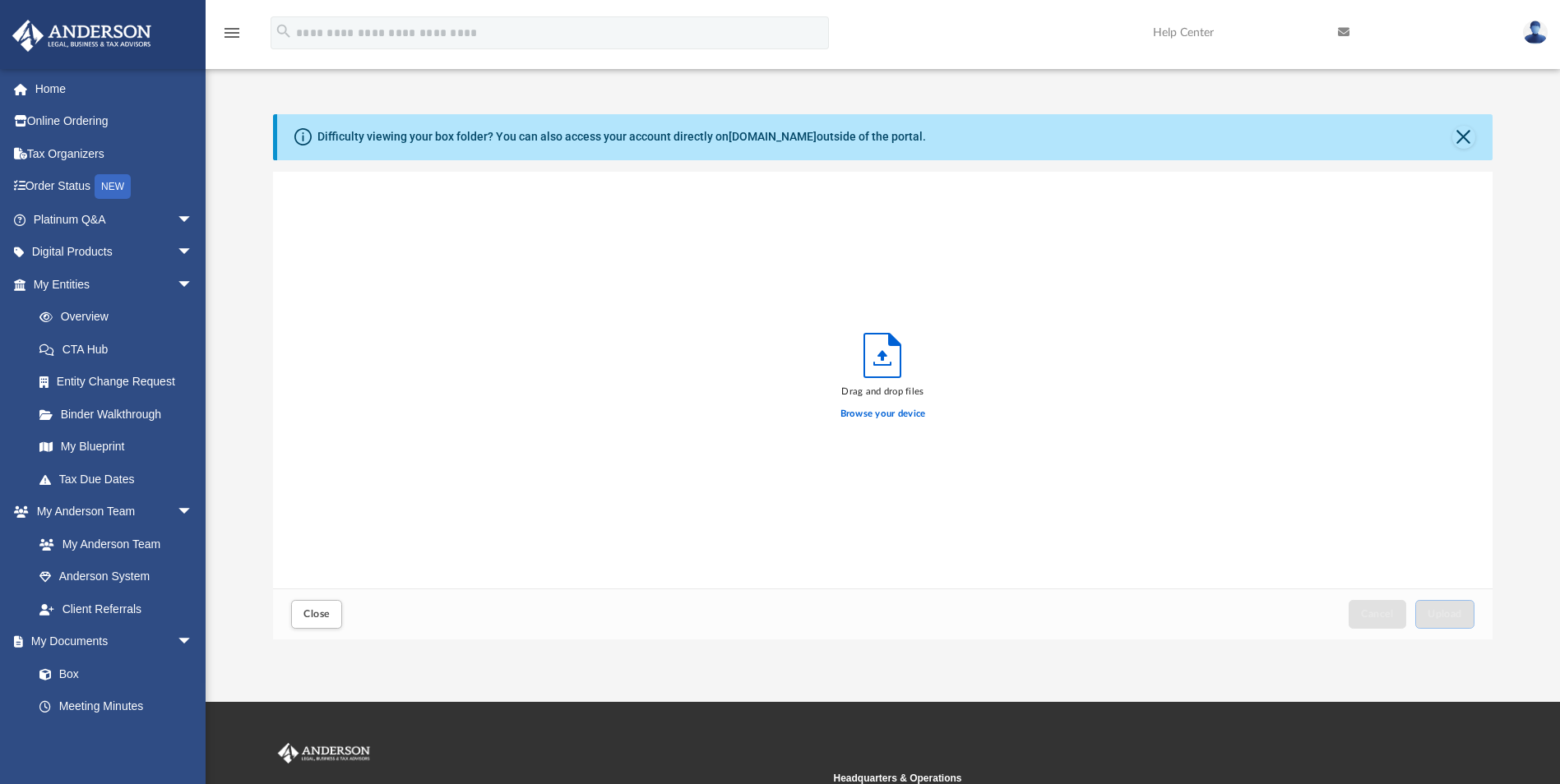
scroll to position [405, 1207]
drag, startPoint x: 1452, startPoint y: 611, endPoint x: 1245, endPoint y: 505, distance: 232.6
click at [1451, 611] on span "Upload" at bounding box center [1445, 614] width 34 height 10
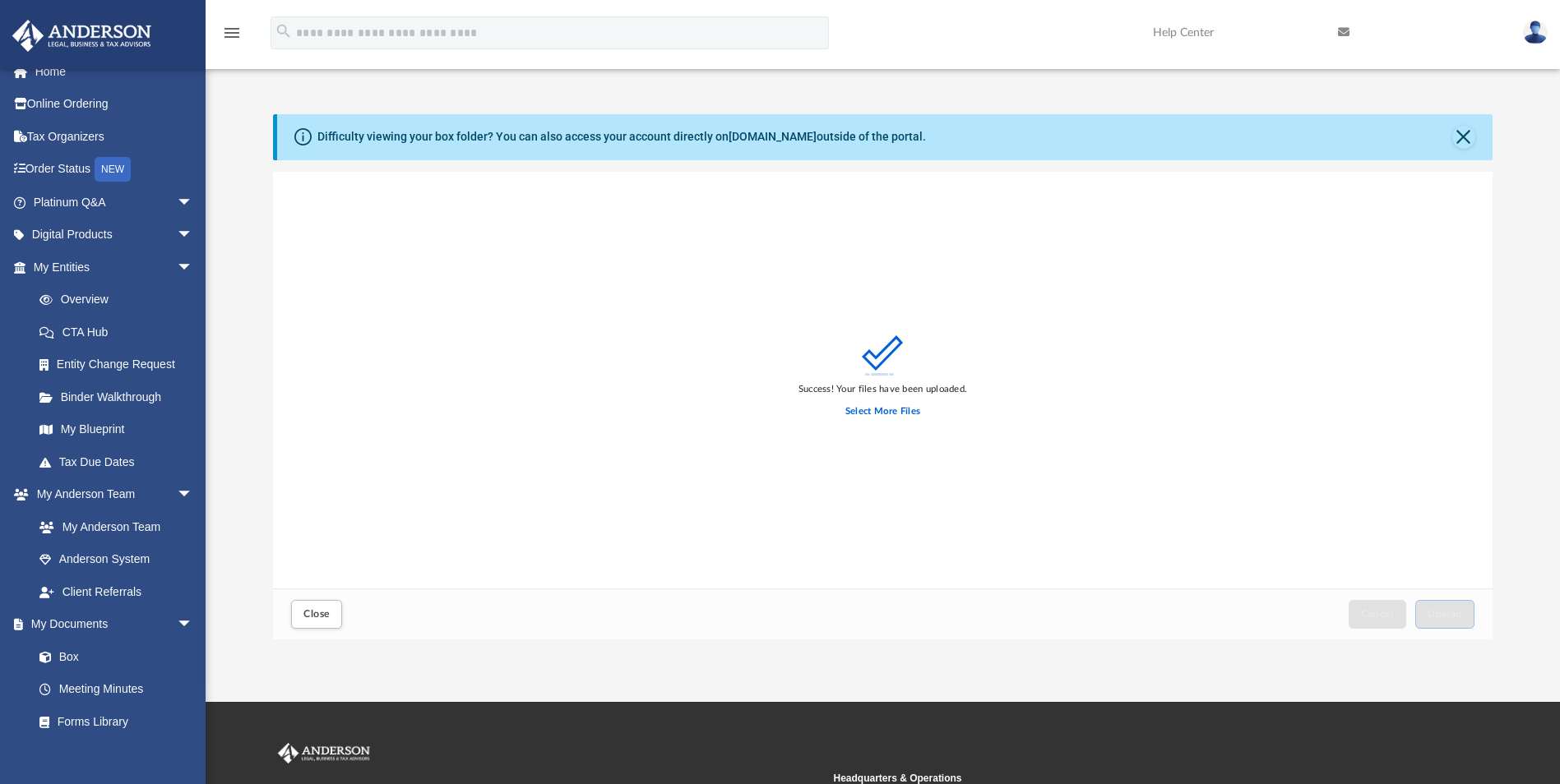
scroll to position [0, 0]
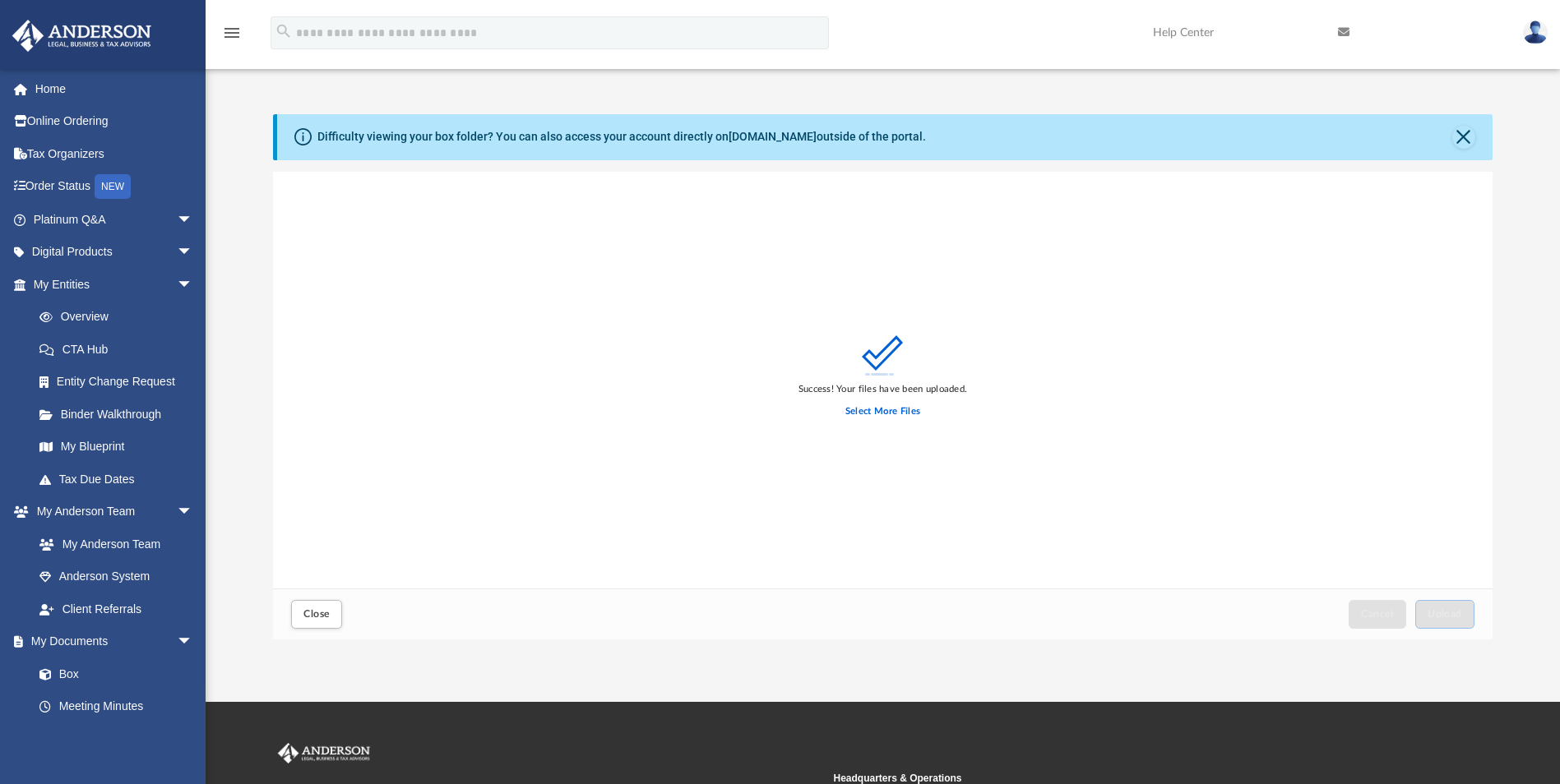
click at [177, 280] on span "arrow_drop_down" at bounding box center [193, 285] width 33 height 34
click at [177, 250] on span "arrow_drop_down" at bounding box center [193, 253] width 33 height 34
click at [177, 250] on span "arrow_drop_up" at bounding box center [193, 253] width 33 height 34
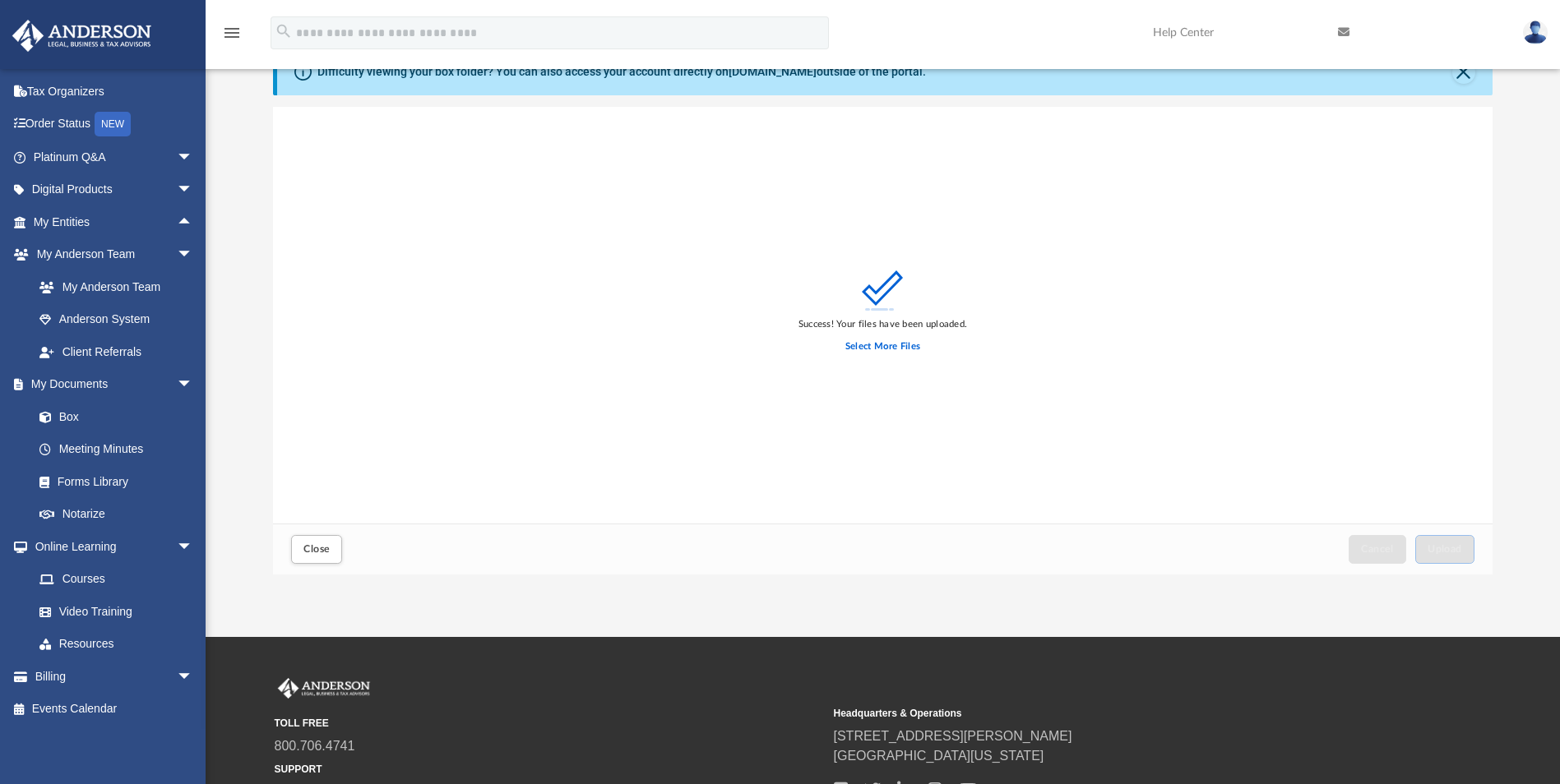
scroll to position [164, 0]
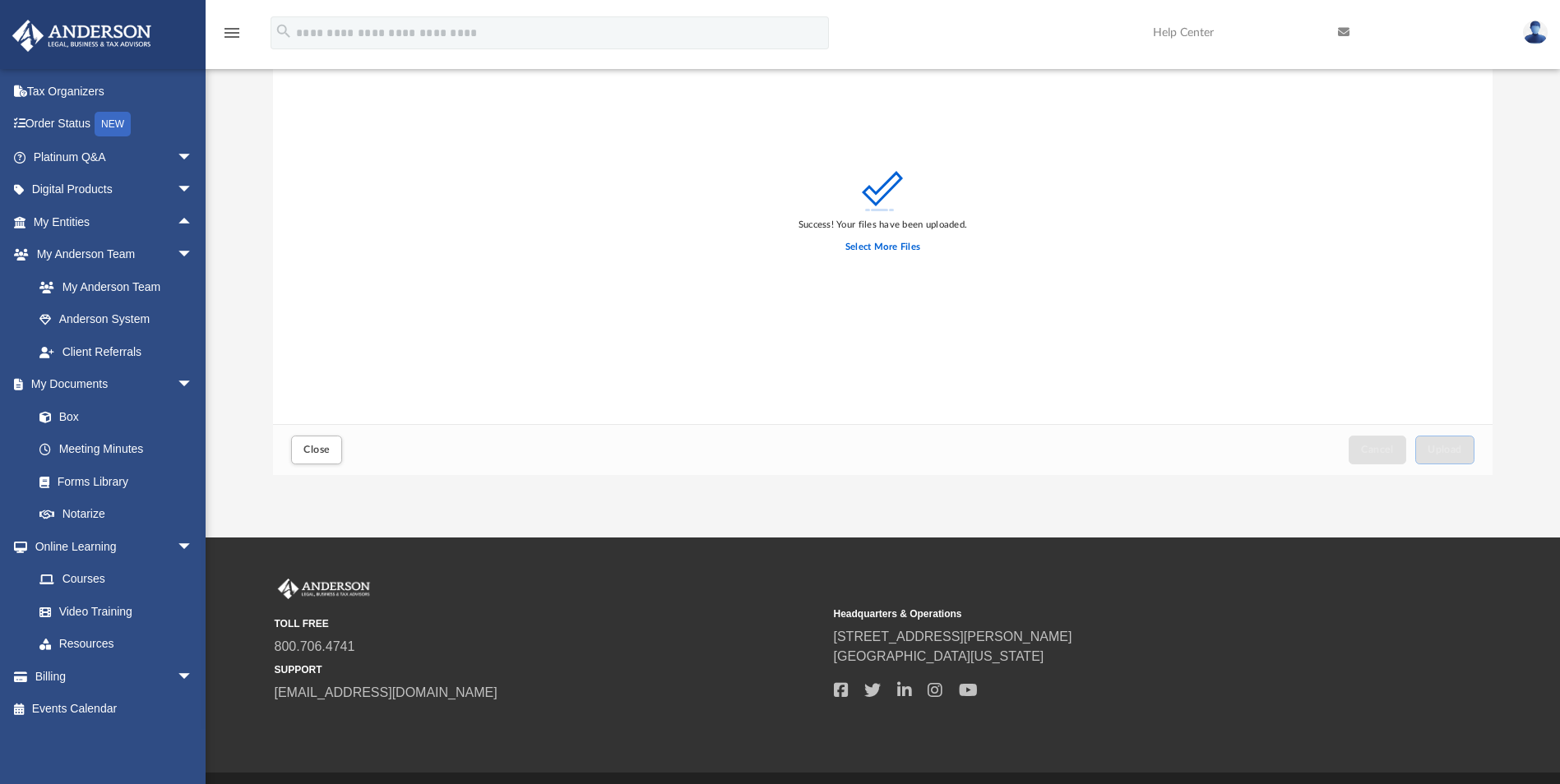
click at [58, 672] on link "Billing arrow_drop_down" at bounding box center [115, 676] width 206 height 33
